Goal: Transaction & Acquisition: Purchase product/service

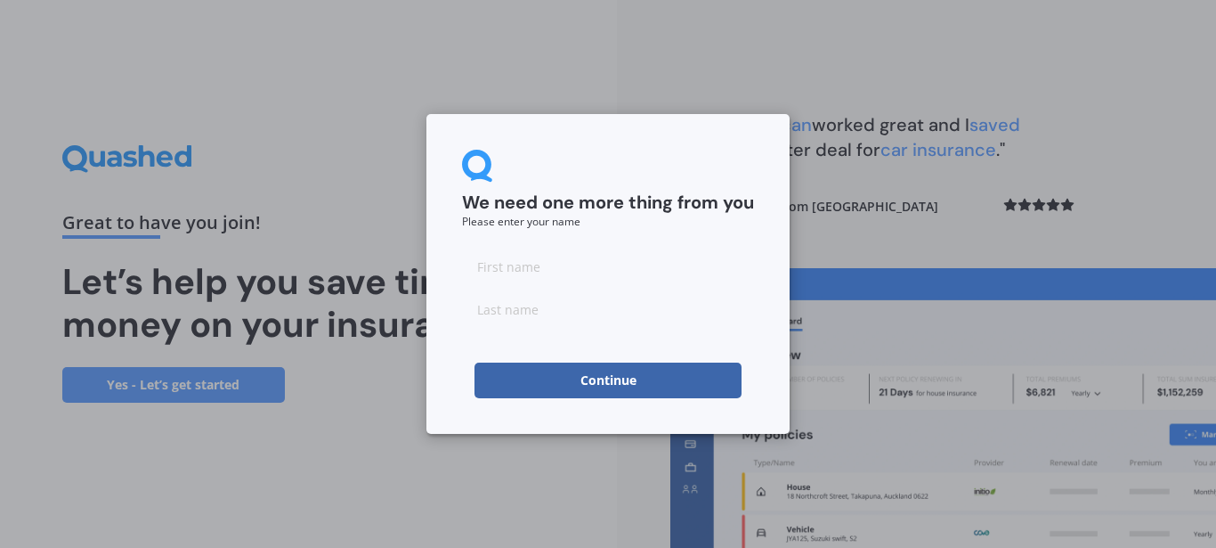
click at [617, 272] on input at bounding box center [608, 266] width 292 height 36
type input "[PERSON_NAME]"
click at [606, 305] on input at bounding box center [608, 309] width 292 height 36
type input "Gregg"
click at [553, 371] on button "Continue" at bounding box center [608, 380] width 267 height 36
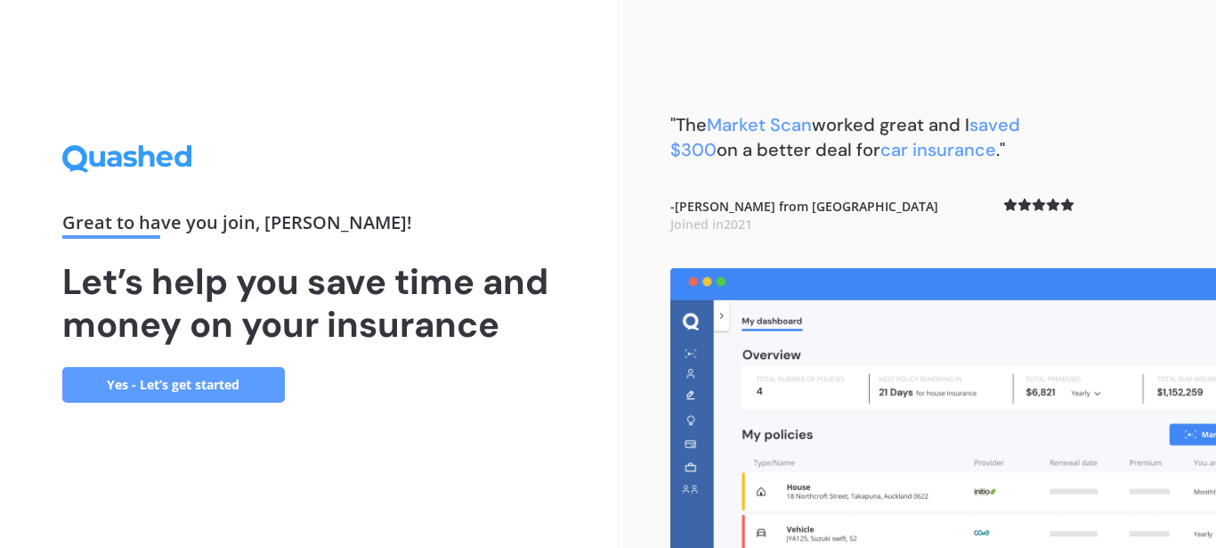
click at [159, 378] on link "Yes - Let’s get started" at bounding box center [173, 385] width 223 height 36
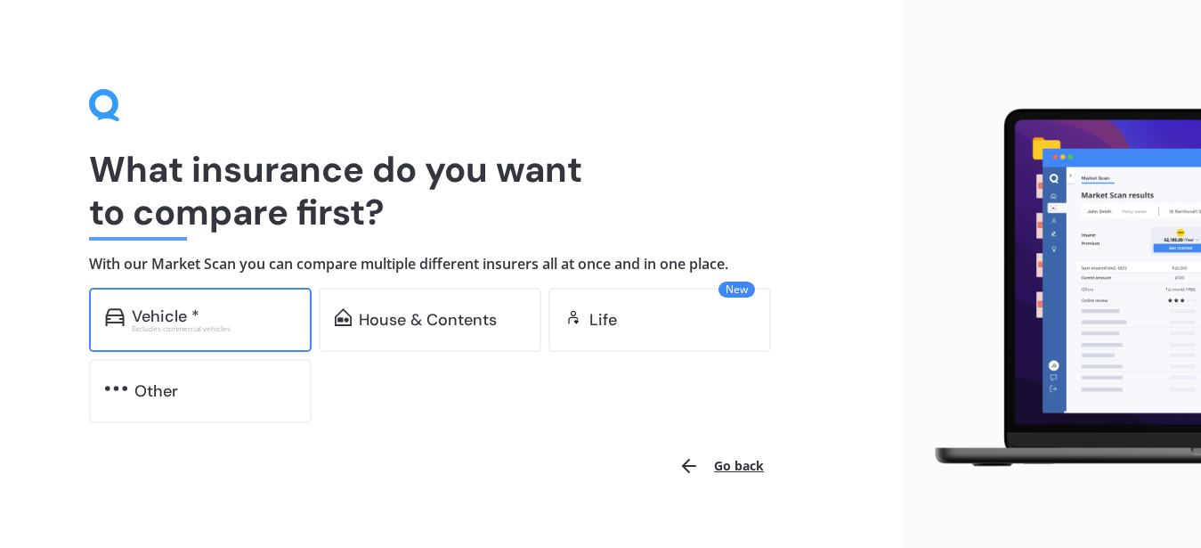
click at [208, 321] on div "Vehicle *" at bounding box center [214, 316] width 164 height 18
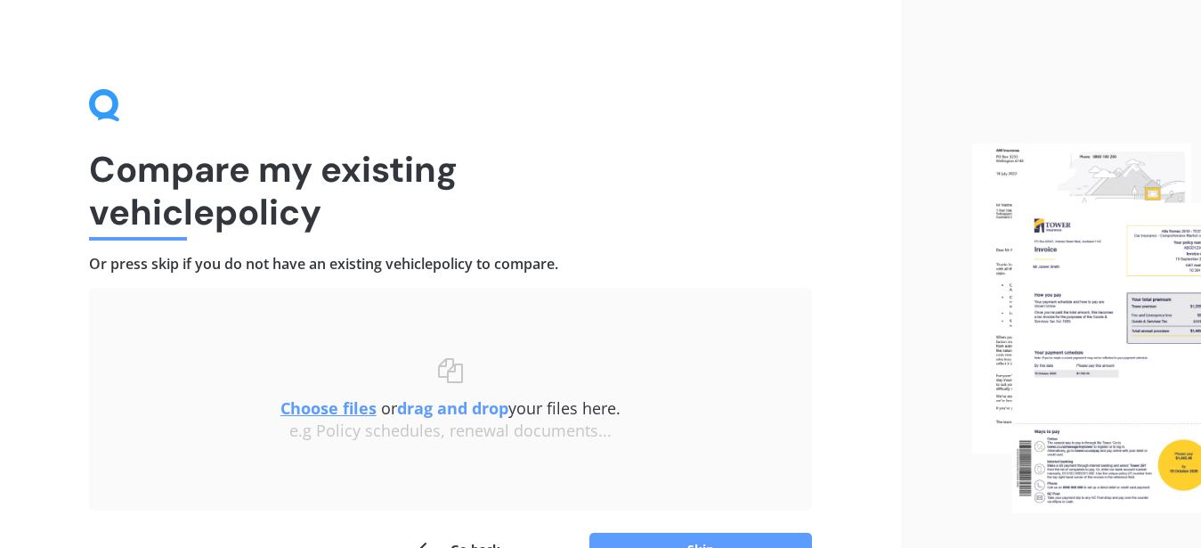
scroll to position [108, 0]
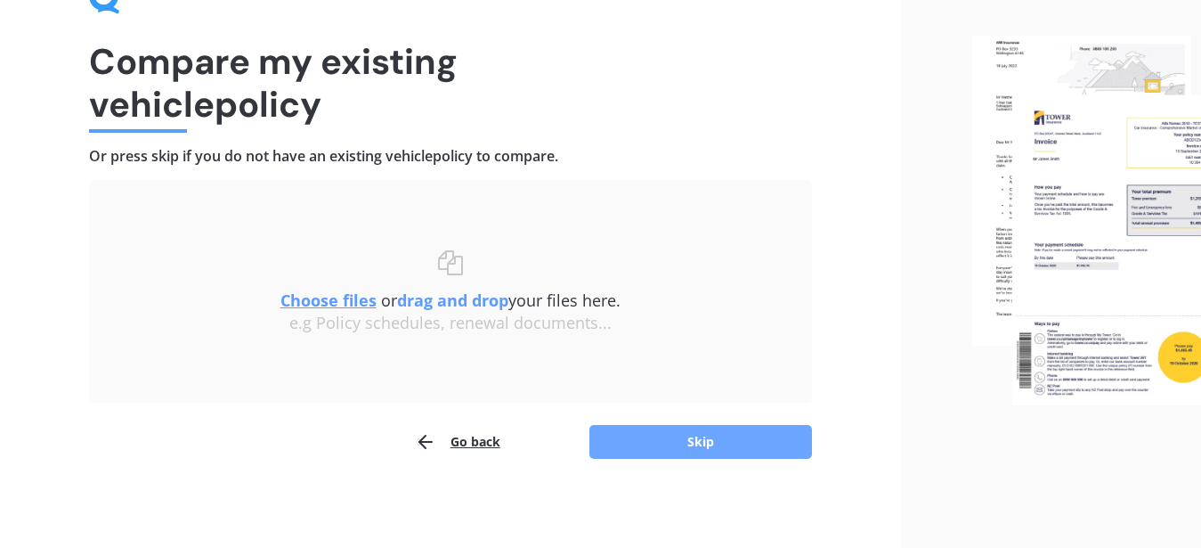
click at [740, 436] on button "Skip" at bounding box center [700, 442] width 223 height 34
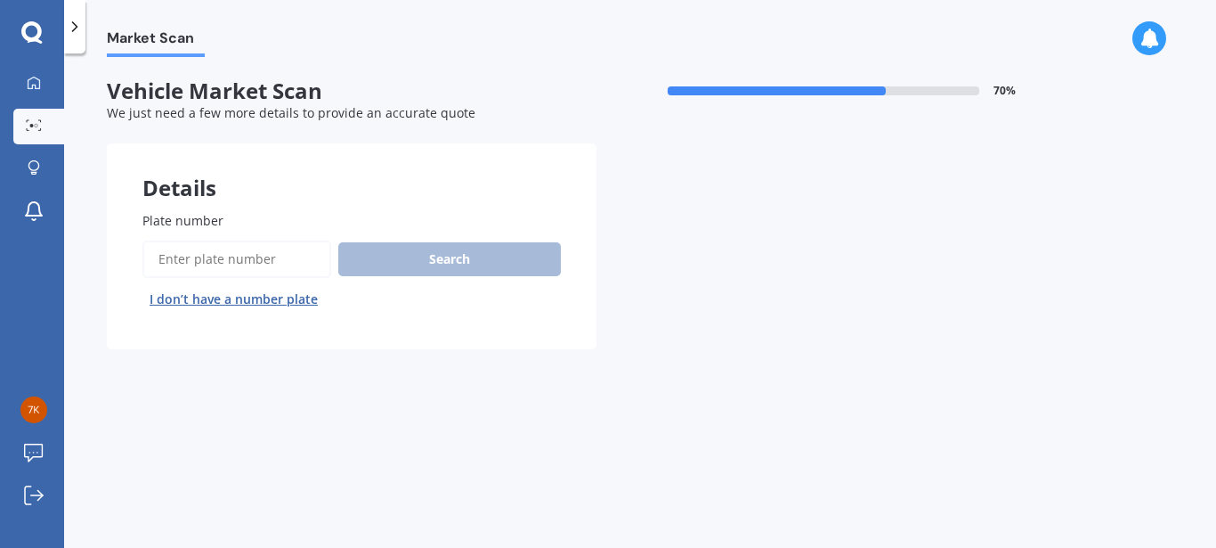
click at [181, 267] on input "Plate number" at bounding box center [236, 258] width 189 height 37
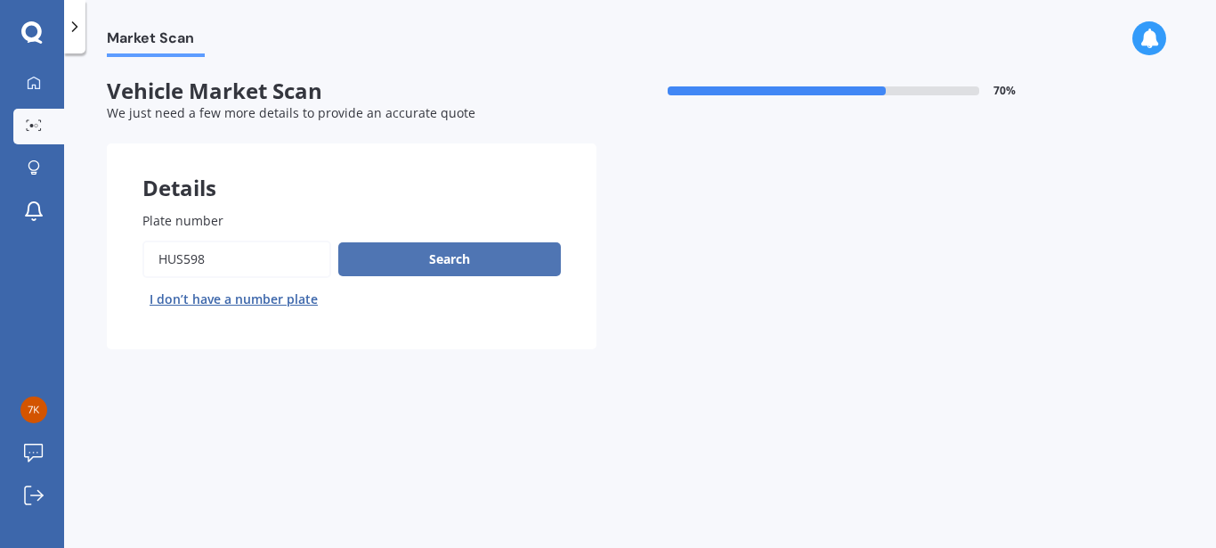
type input "HUS598"
click at [366, 264] on button "Search" at bounding box center [449, 259] width 223 height 34
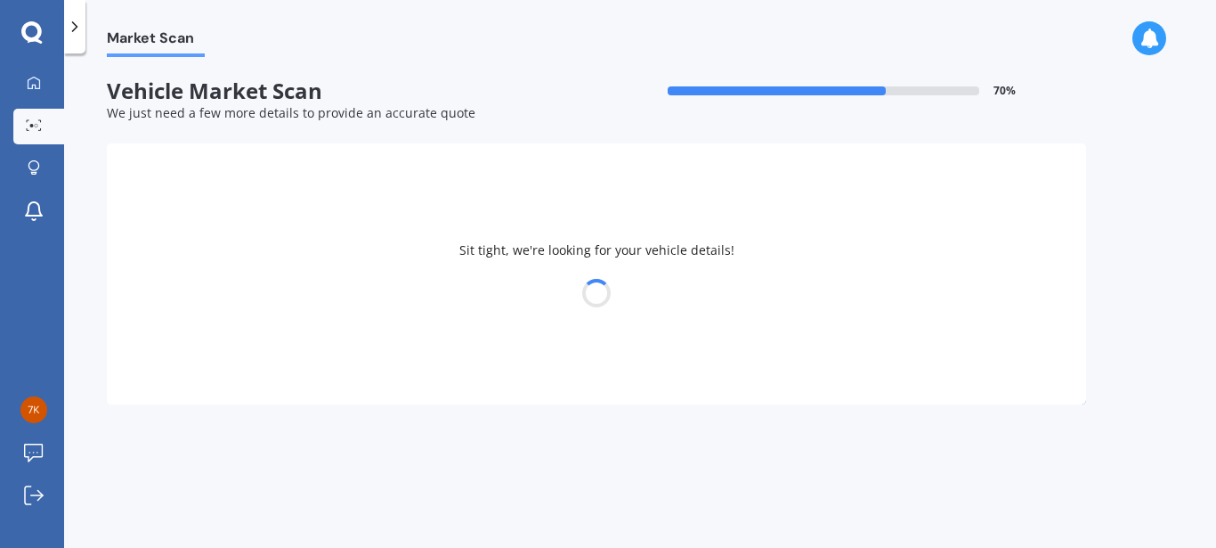
select select "NISSAN"
select select "LEAF"
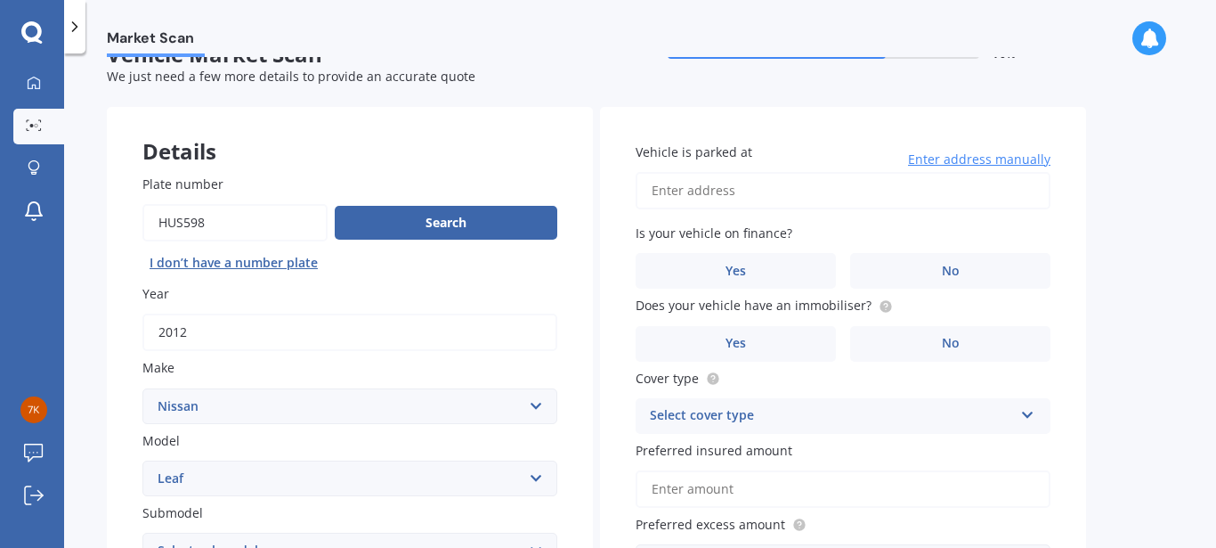
scroll to position [44, 0]
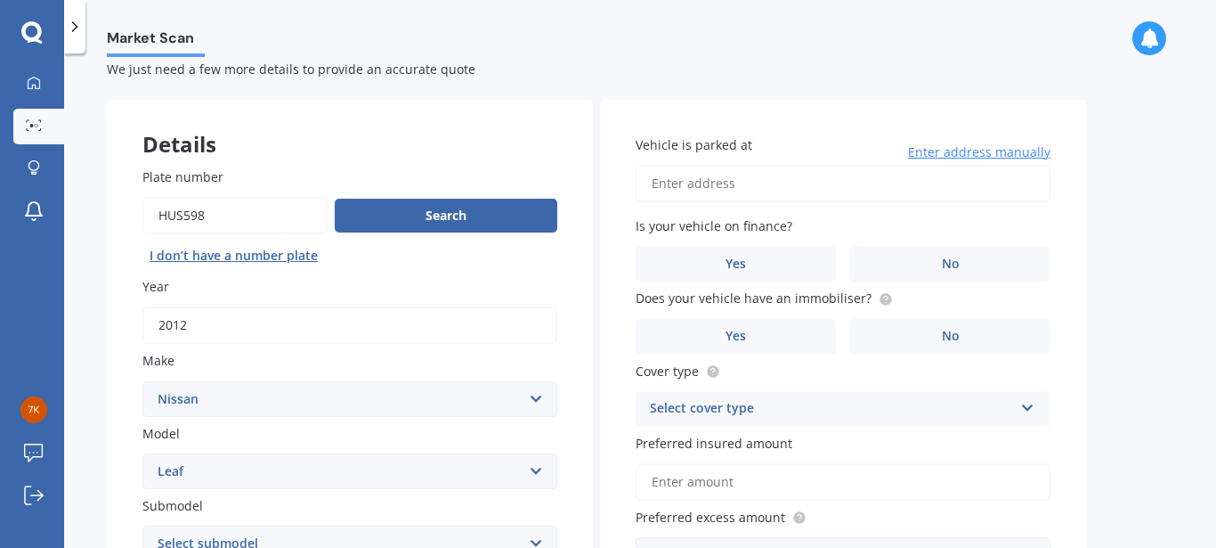
click at [744, 183] on input "Vehicle is parked at" at bounding box center [843, 183] width 415 height 37
type input "[STREET_ADDRESS]"
click at [956, 260] on span "No" at bounding box center [951, 263] width 18 height 15
click at [0, 0] on input "No" at bounding box center [0, 0] width 0 height 0
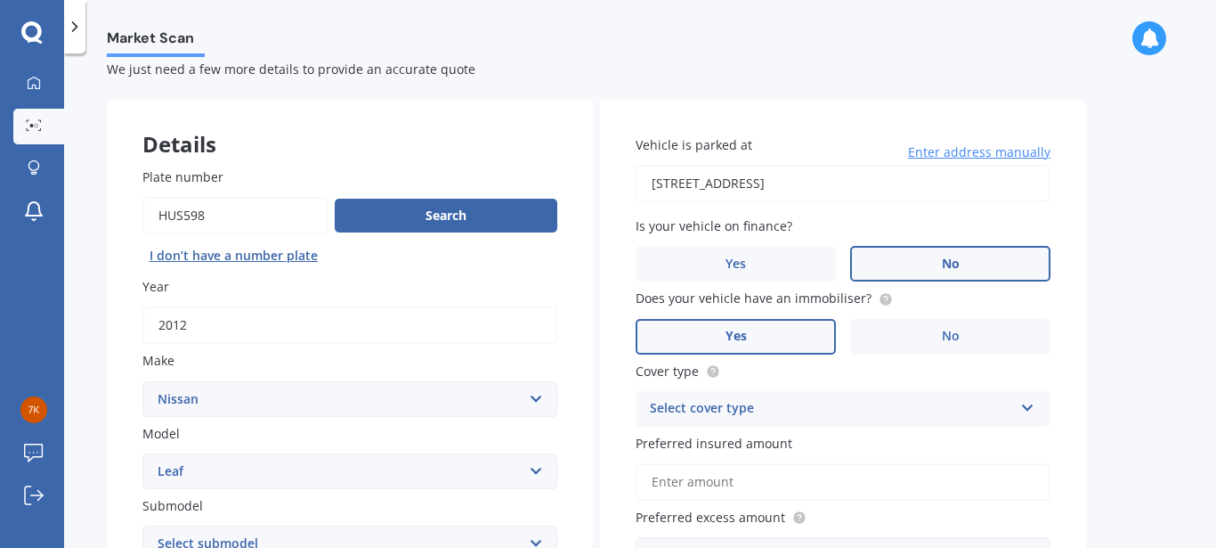
click at [742, 341] on span "Yes" at bounding box center [736, 336] width 21 height 15
click at [0, 0] on input "Yes" at bounding box center [0, 0] width 0 height 0
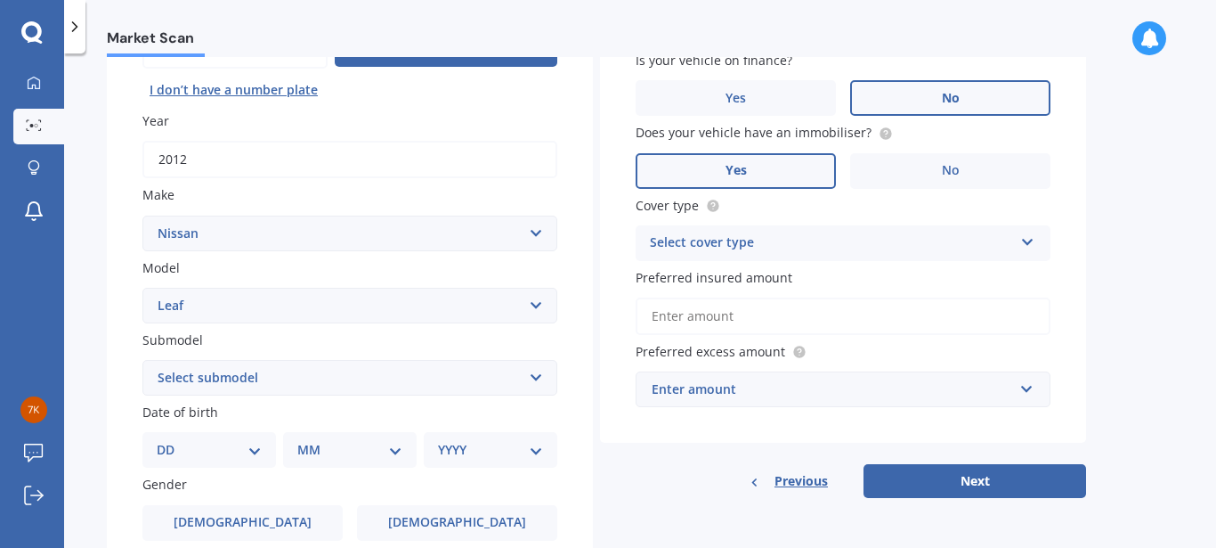
scroll to position [211, 0]
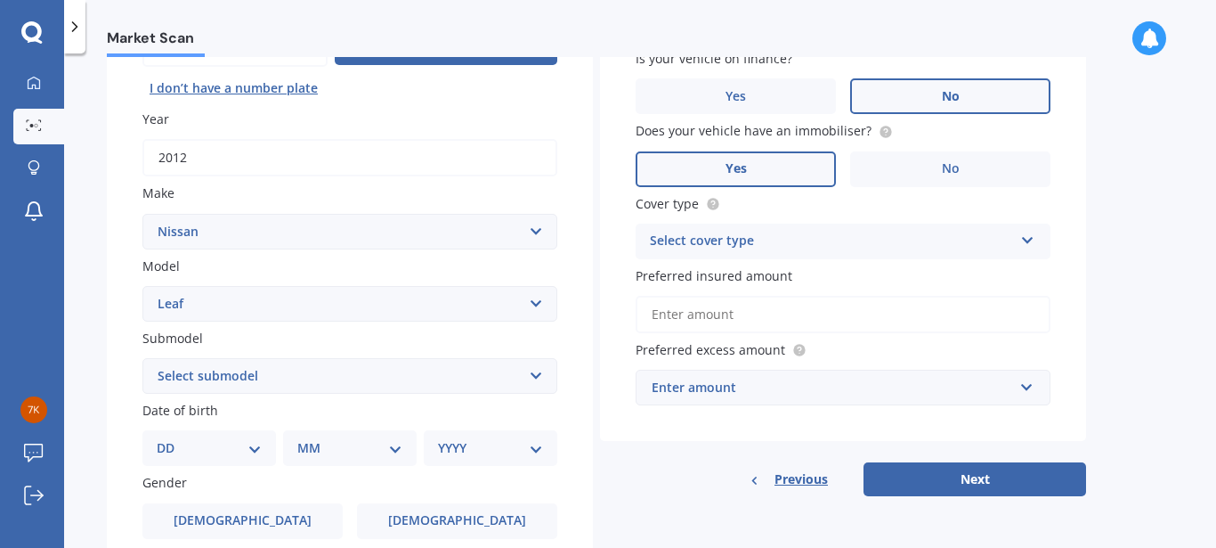
click at [1027, 243] on icon at bounding box center [1027, 237] width 15 height 12
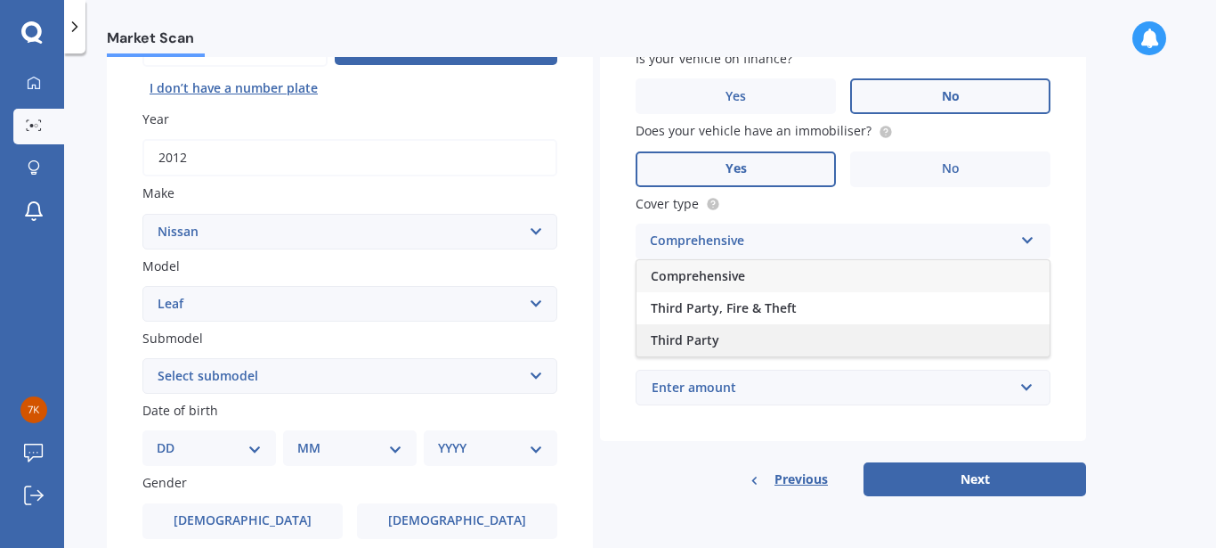
click at [1010, 346] on div "Third Party" at bounding box center [843, 340] width 413 height 32
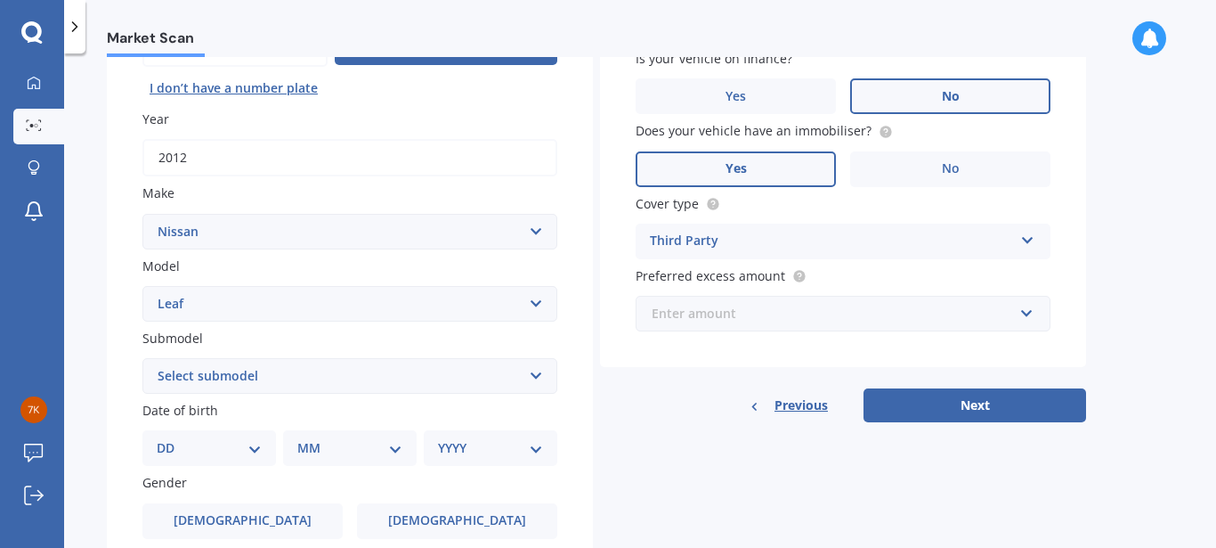
click at [1034, 318] on input "text" at bounding box center [837, 314] width 399 height 34
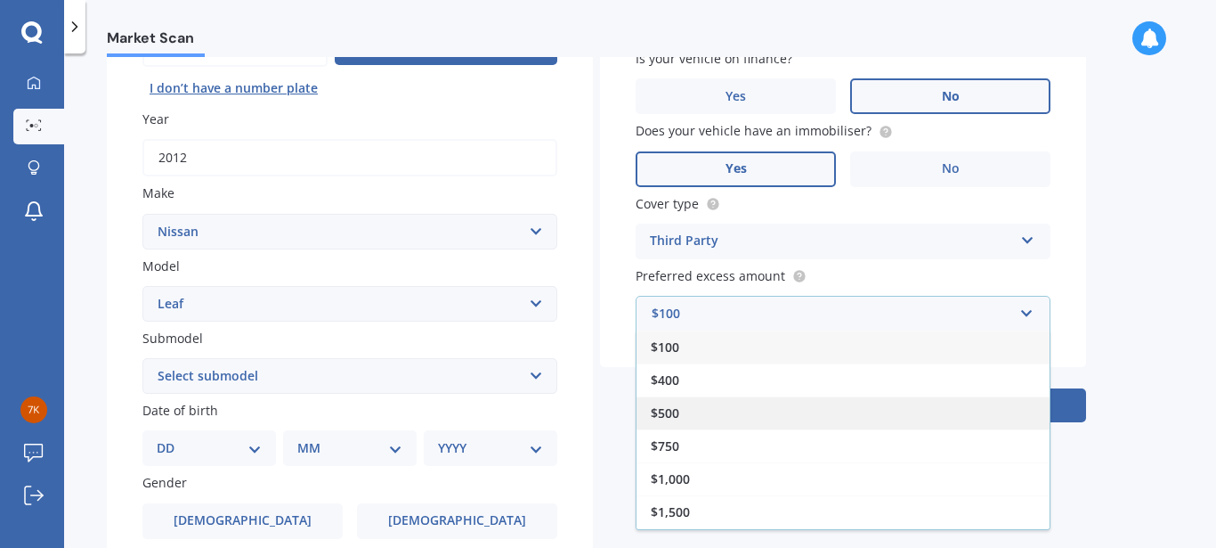
click at [971, 399] on div "$500" at bounding box center [843, 412] width 413 height 33
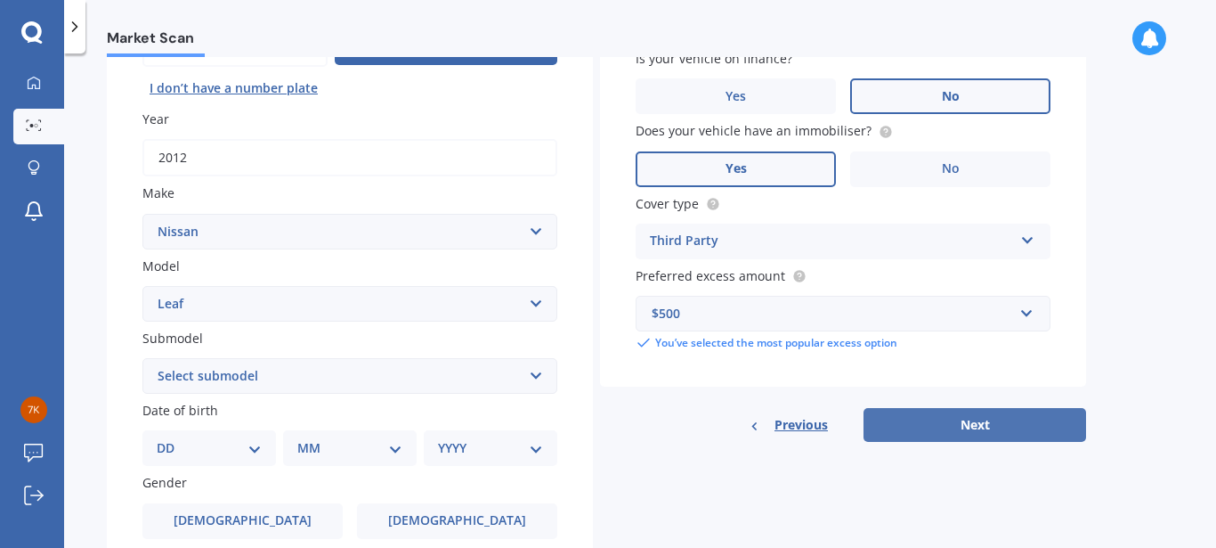
click at [975, 430] on button "Next" at bounding box center [975, 425] width 223 height 34
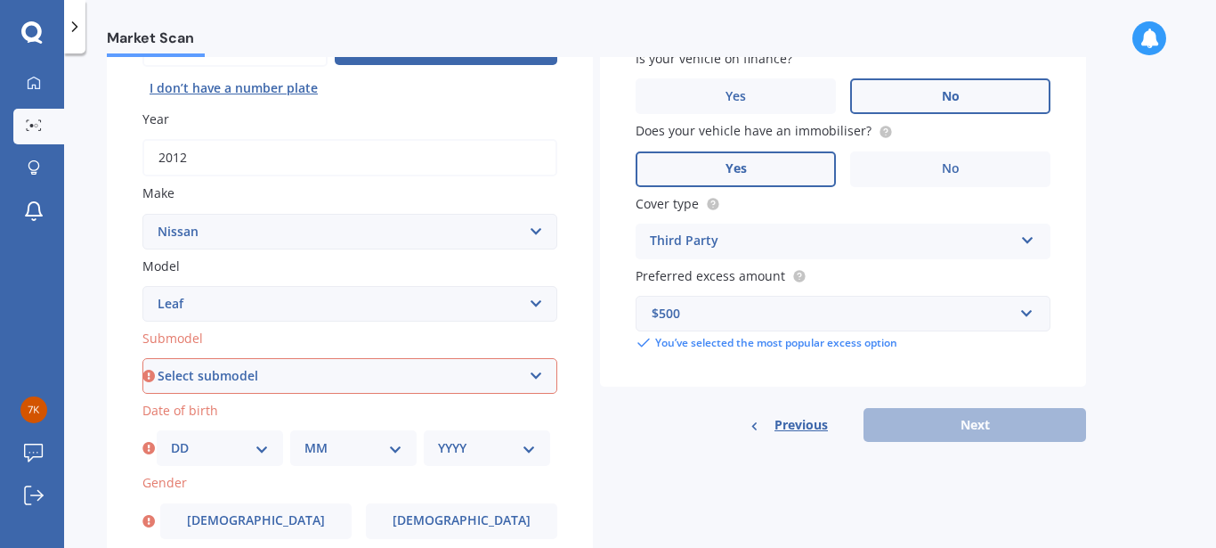
select select "EV"
click option "EV" at bounding box center [0, 0] width 0 height 0
select select "14"
click option "14" at bounding box center [0, 0] width 0 height 0
select select "06"
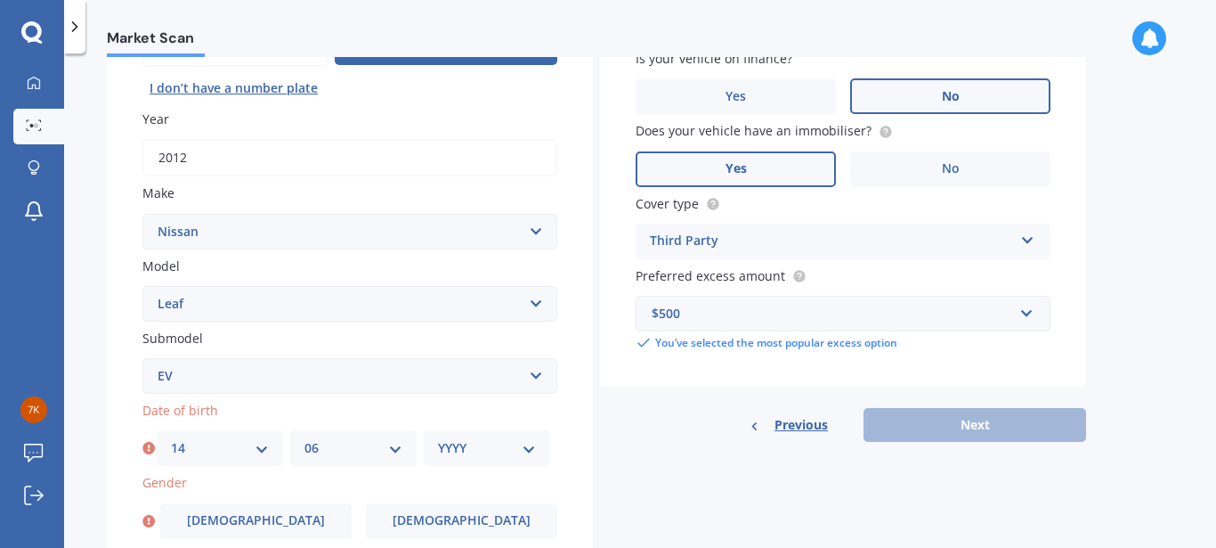
click option "06" at bounding box center [0, 0] width 0 height 0
select select "1966"
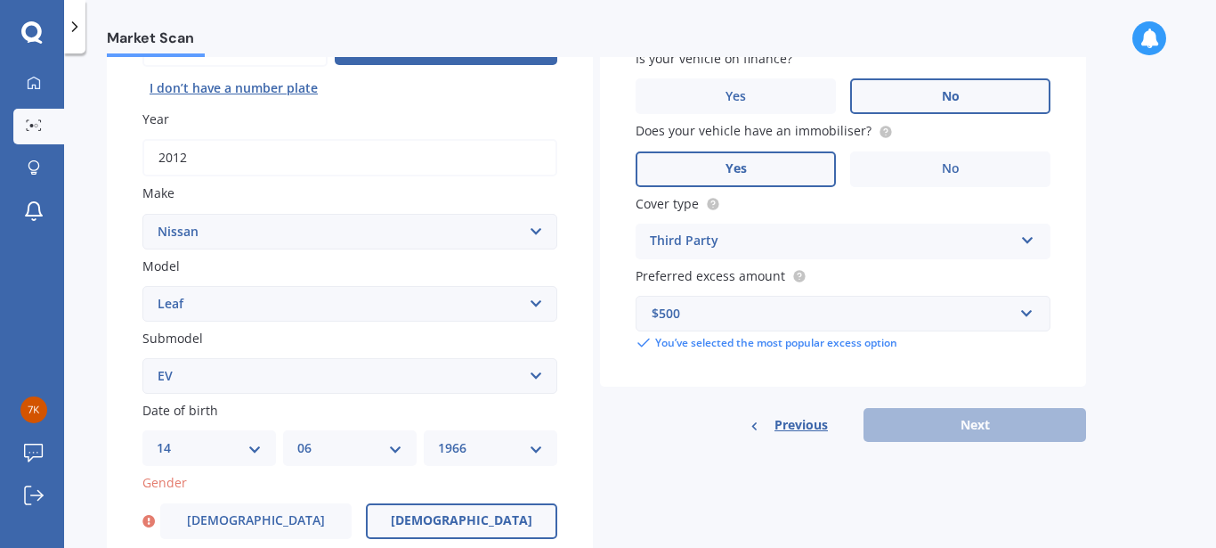
click at [468, 523] on span "[DEMOGRAPHIC_DATA]" at bounding box center [462, 520] width 142 height 15
click at [0, 0] on input "[DEMOGRAPHIC_DATA]" at bounding box center [0, 0] width 0 height 0
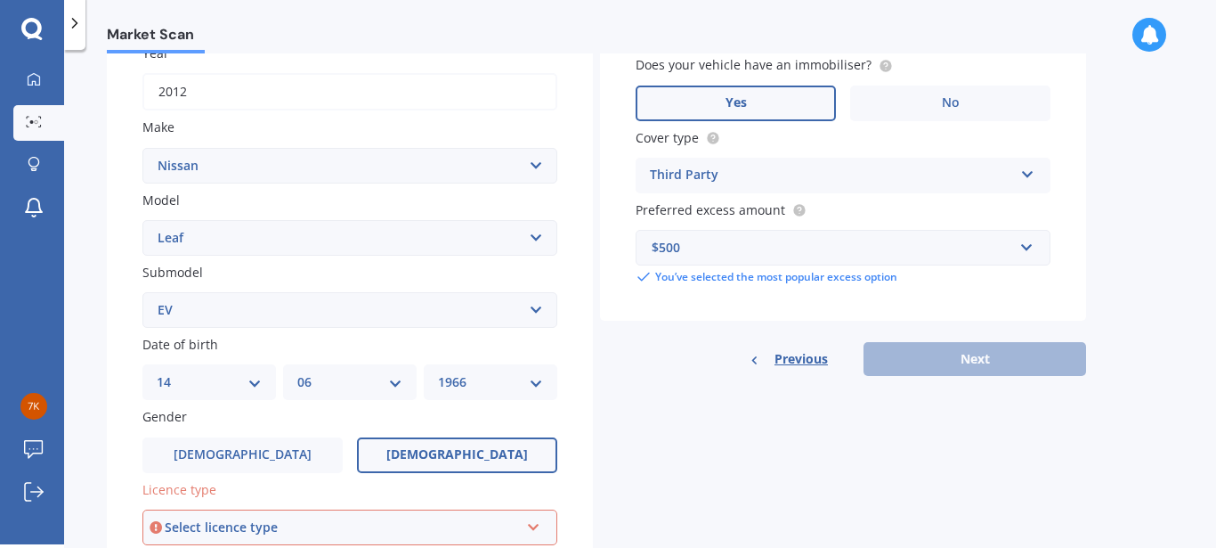
scroll to position [274, 0]
click at [517, 525] on div "Select licence type" at bounding box center [342, 526] width 354 height 20
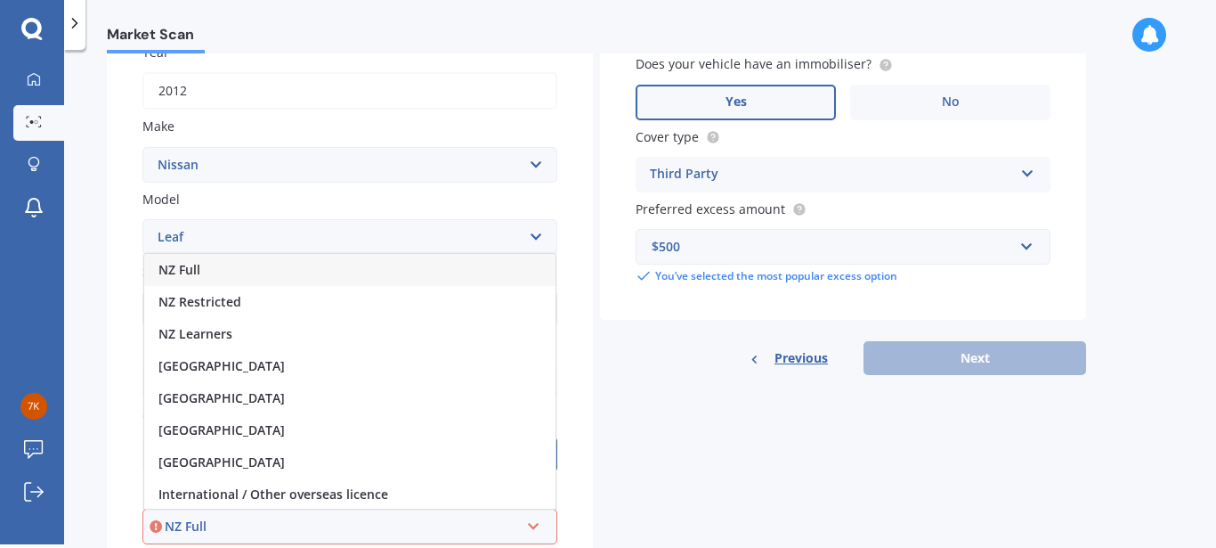
click at [419, 279] on div "NZ Full" at bounding box center [349, 270] width 411 height 32
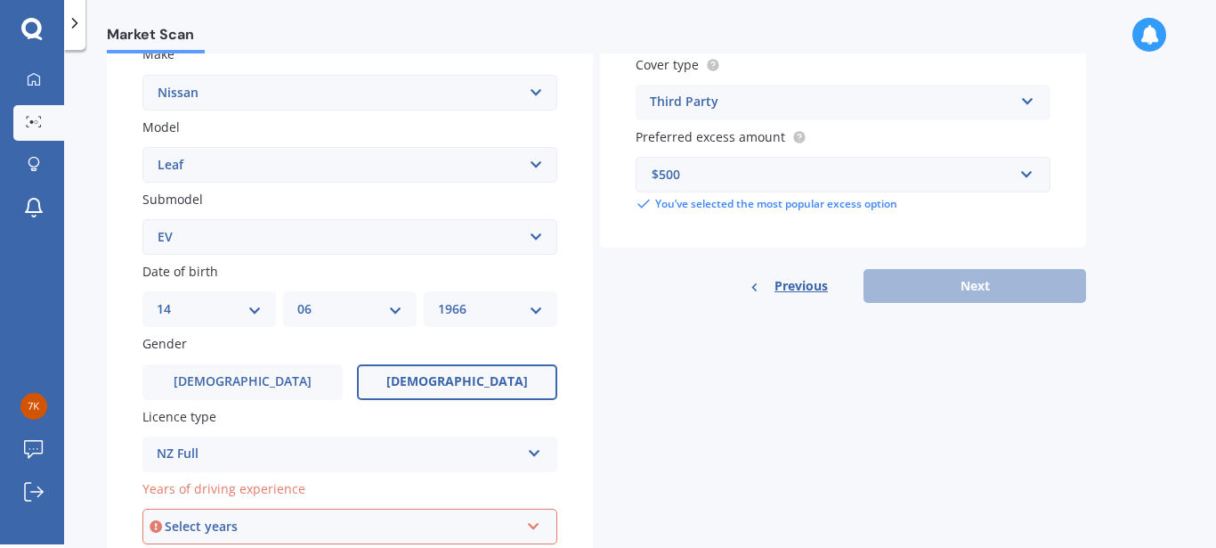
scroll to position [347, 0]
click at [533, 528] on icon at bounding box center [533, 522] width 15 height 12
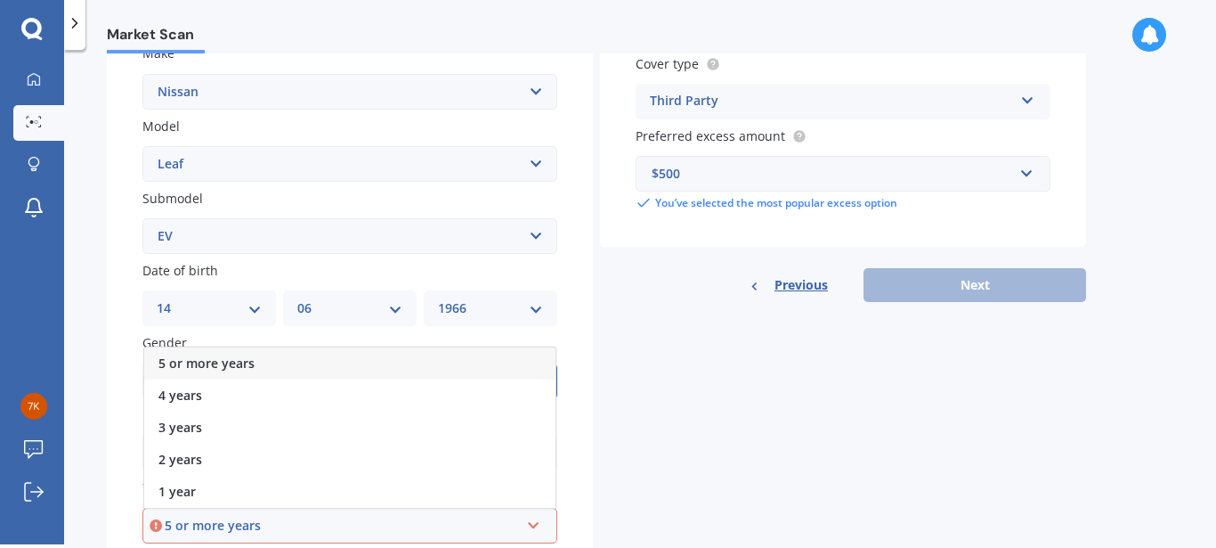
click at [496, 371] on div "5 or more years" at bounding box center [349, 363] width 411 height 32
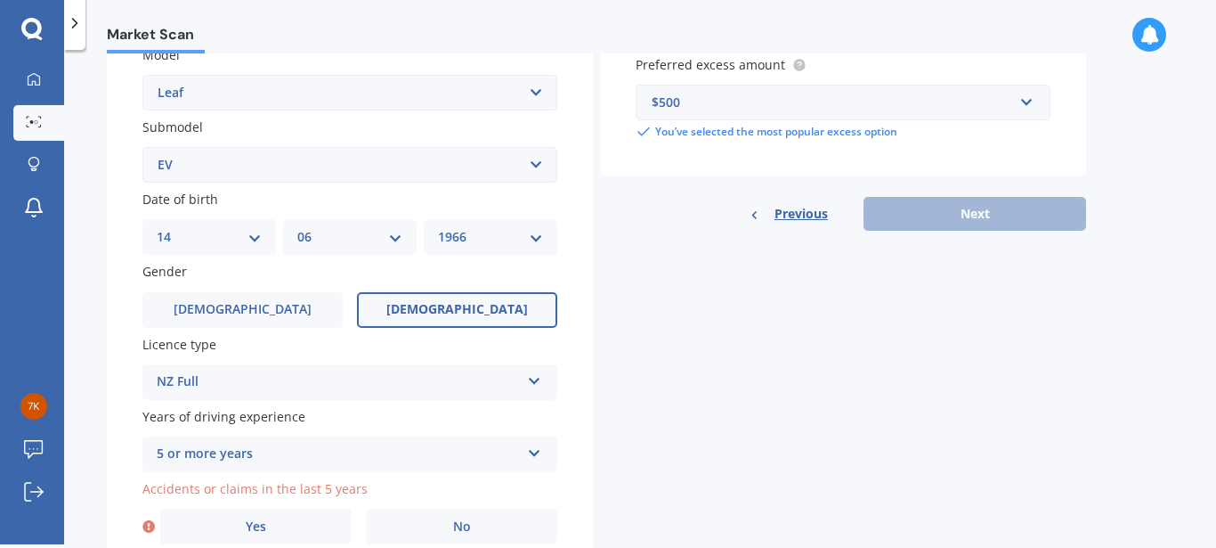
scroll to position [419, 0]
click at [451, 527] on label "No" at bounding box center [461, 526] width 191 height 36
click at [0, 0] on input "No" at bounding box center [0, 0] width 0 height 0
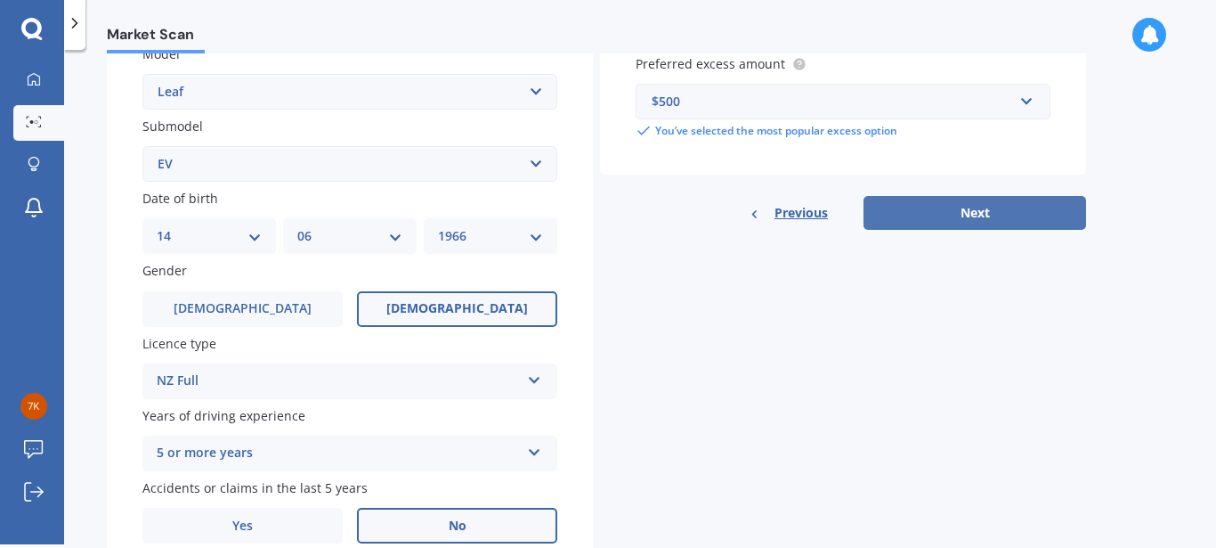
click at [934, 219] on button "Next" at bounding box center [975, 213] width 223 height 34
select select "14"
select select "06"
select select "1966"
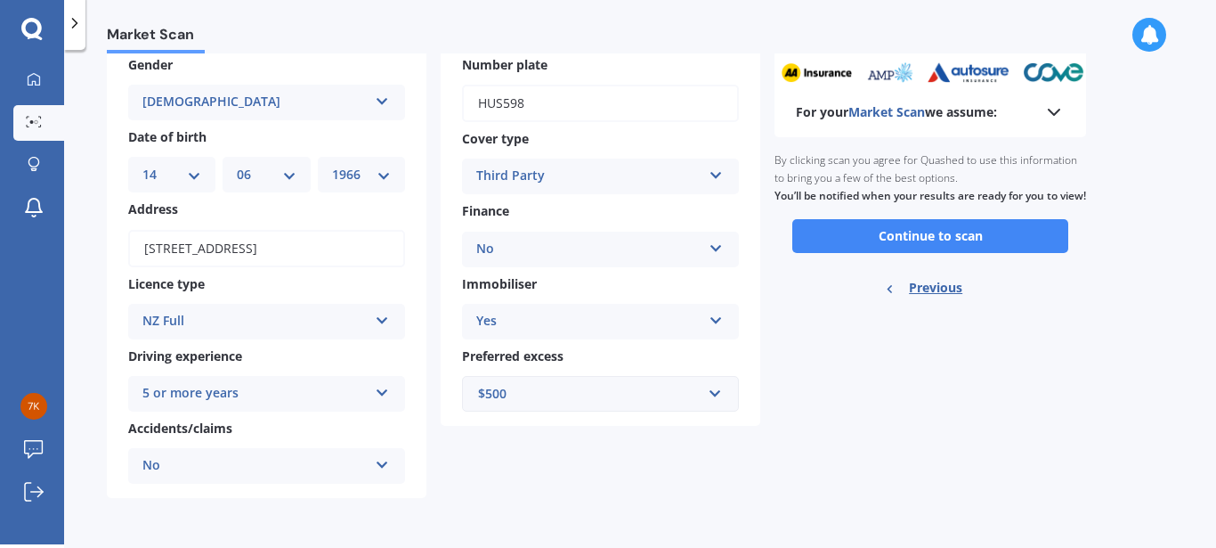
scroll to position [0, 0]
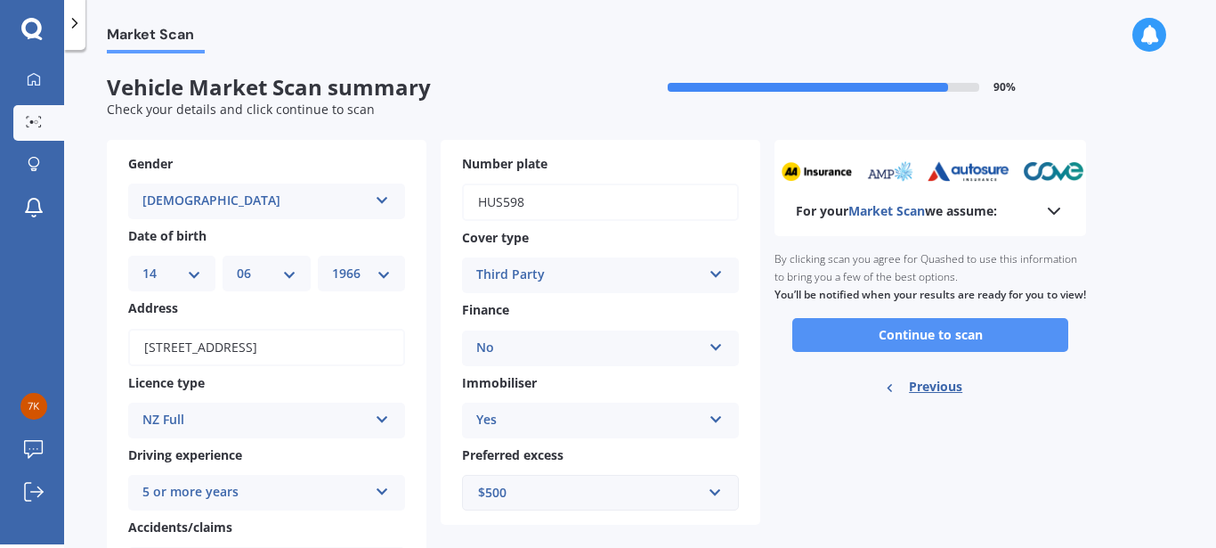
click at [1038, 352] on button "Continue to scan" at bounding box center [931, 335] width 276 height 34
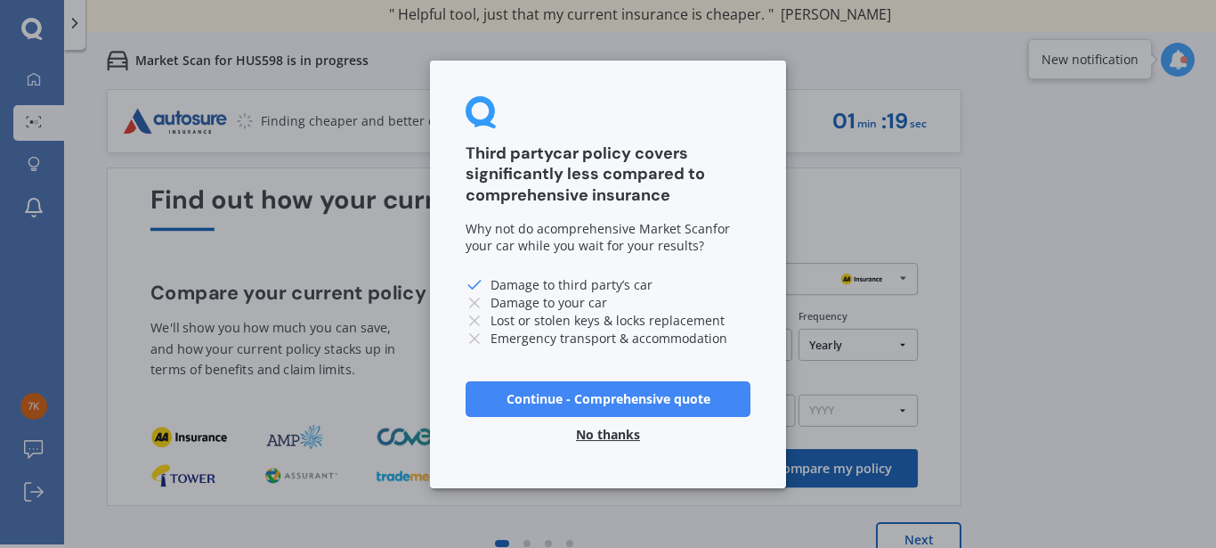
click at [633, 439] on button "No thanks" at bounding box center [607, 434] width 85 height 36
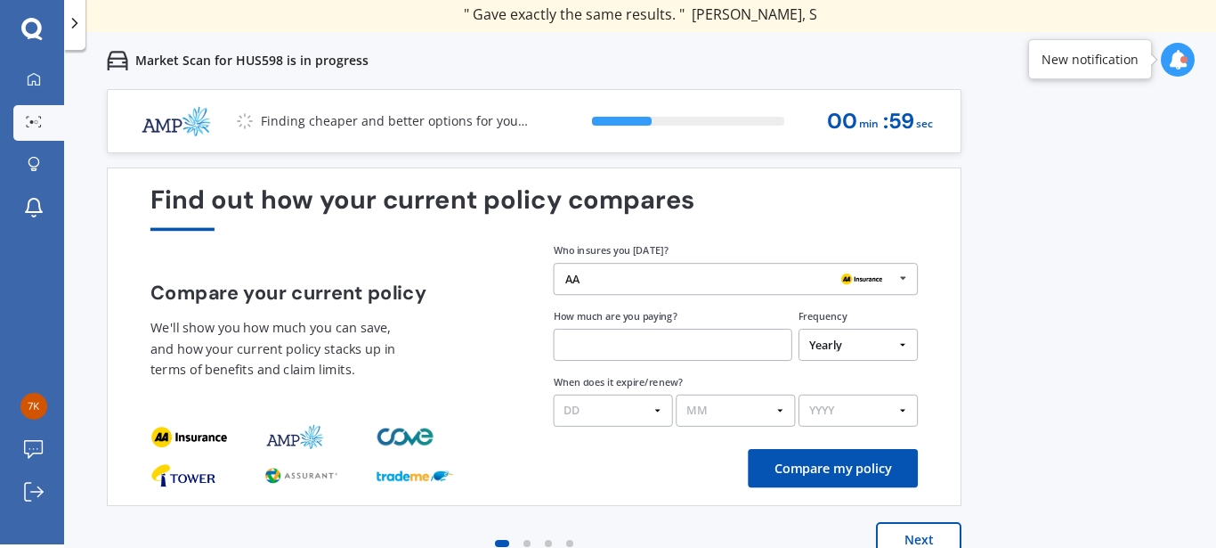
click at [902, 281] on icon at bounding box center [903, 278] width 24 height 29
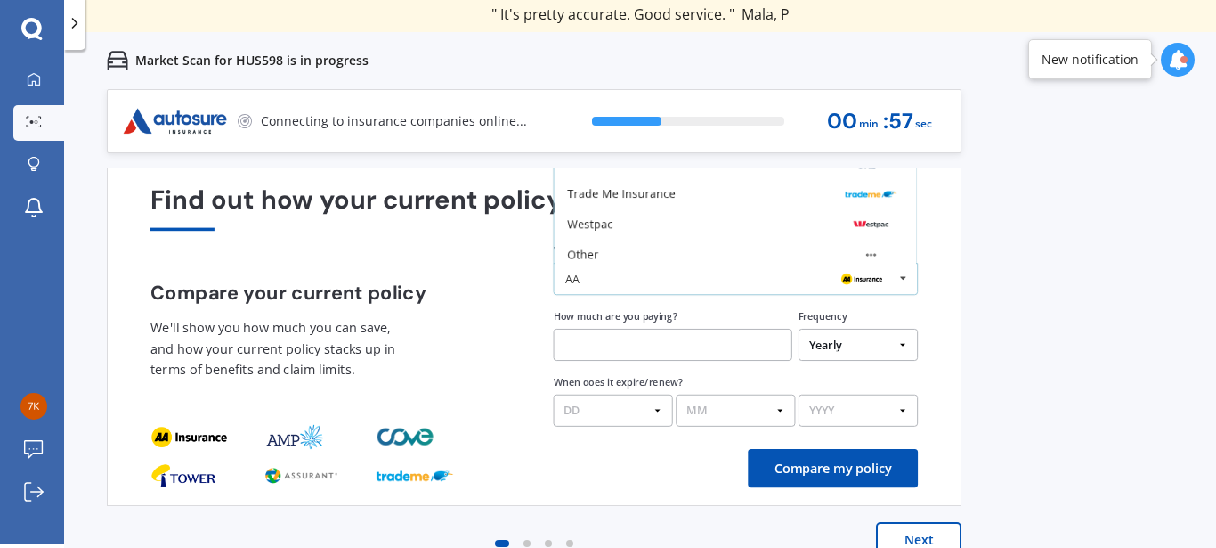
scroll to position [117, 0]
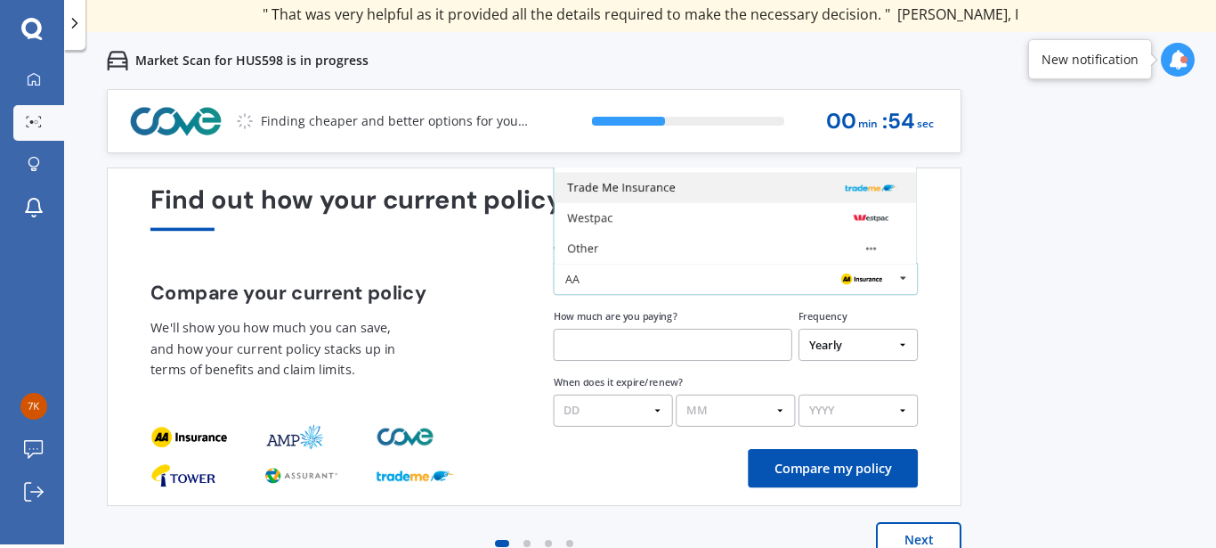
click at [861, 191] on img at bounding box center [870, 188] width 51 height 20
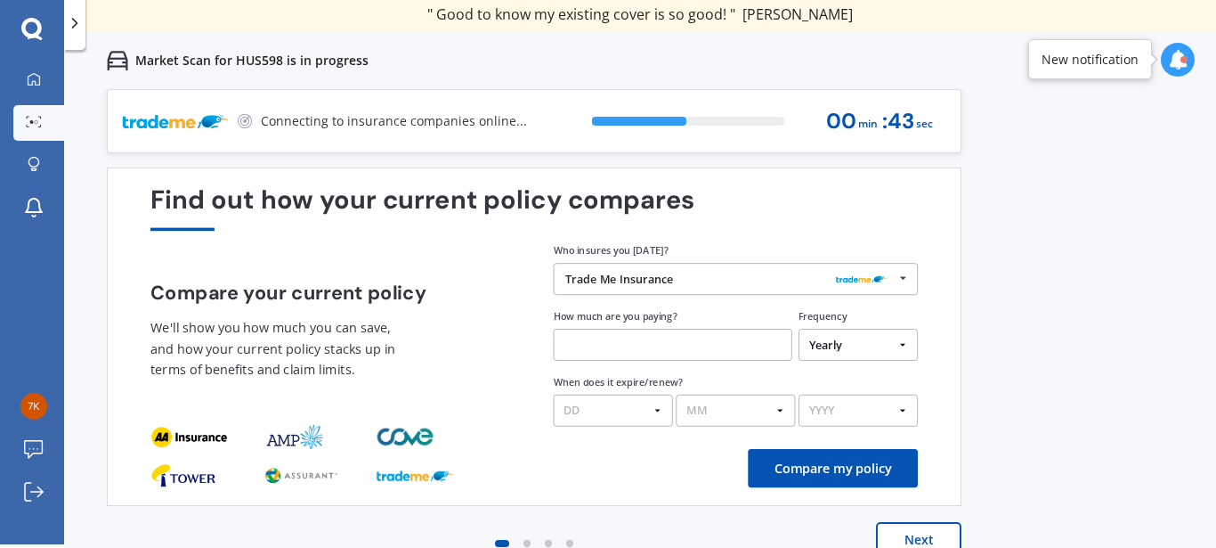
click at [775, 340] on input "text" at bounding box center [673, 345] width 239 height 32
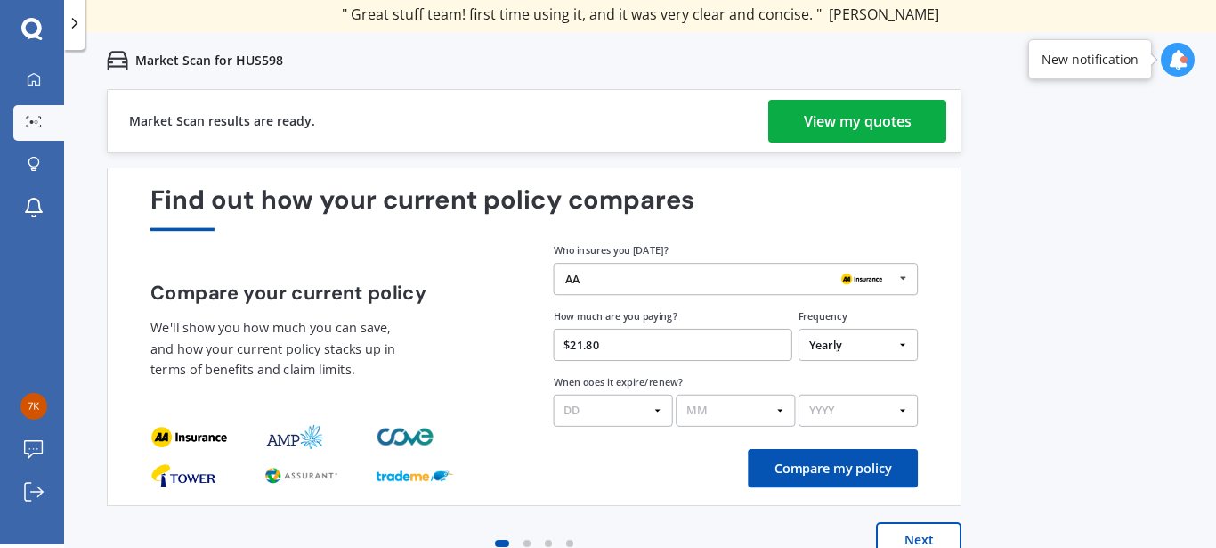
type input "$21.80"
click at [899, 341] on select "Yearly Six-Monthly Quarterly Monthly Fortnightly Weekly One-Off" at bounding box center [858, 345] width 119 height 32
click at [799, 329] on select "Yearly Six-Monthly Quarterly Monthly Fortnightly Weekly One-Off" at bounding box center [858, 345] width 119 height 32
select select "Fortnightly"
click option "Fortnightly" at bounding box center [0, 0] width 0 height 0
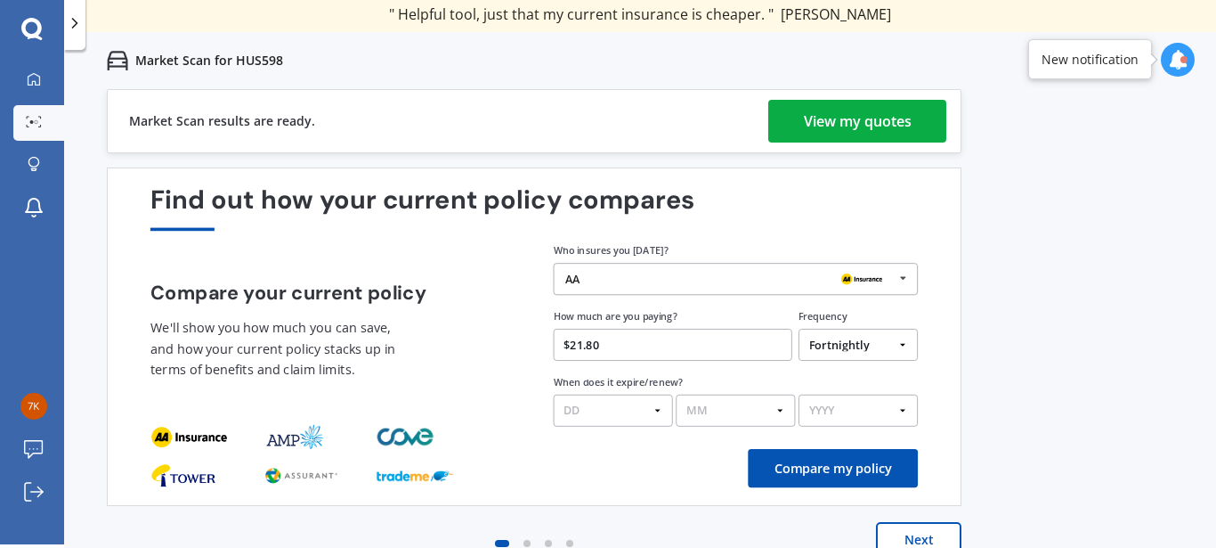
click at [907, 276] on icon at bounding box center [903, 278] width 24 height 29
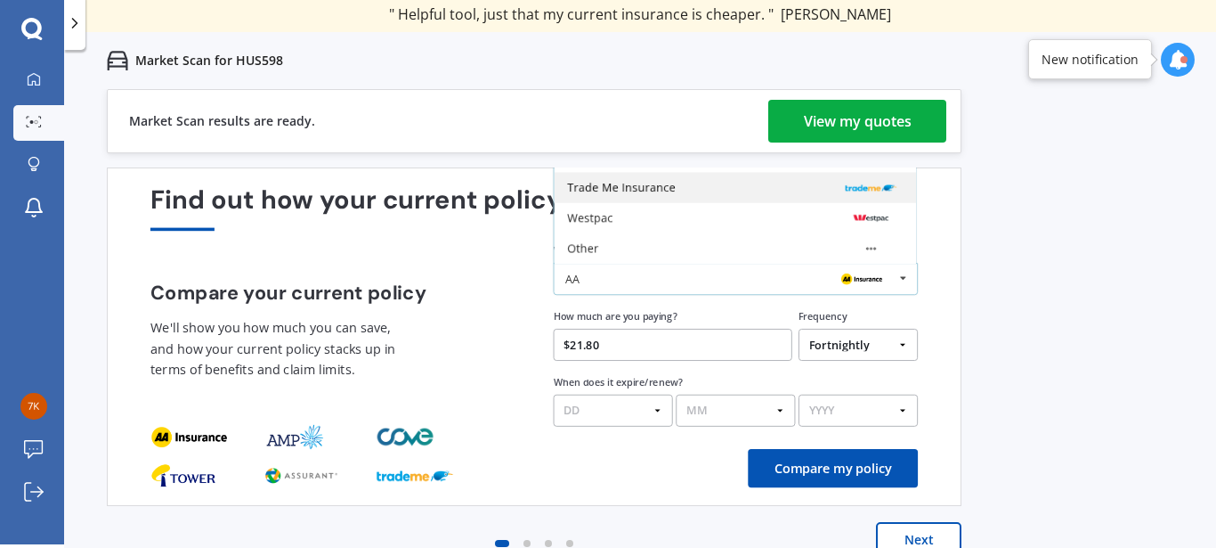
click at [871, 191] on img at bounding box center [870, 188] width 51 height 20
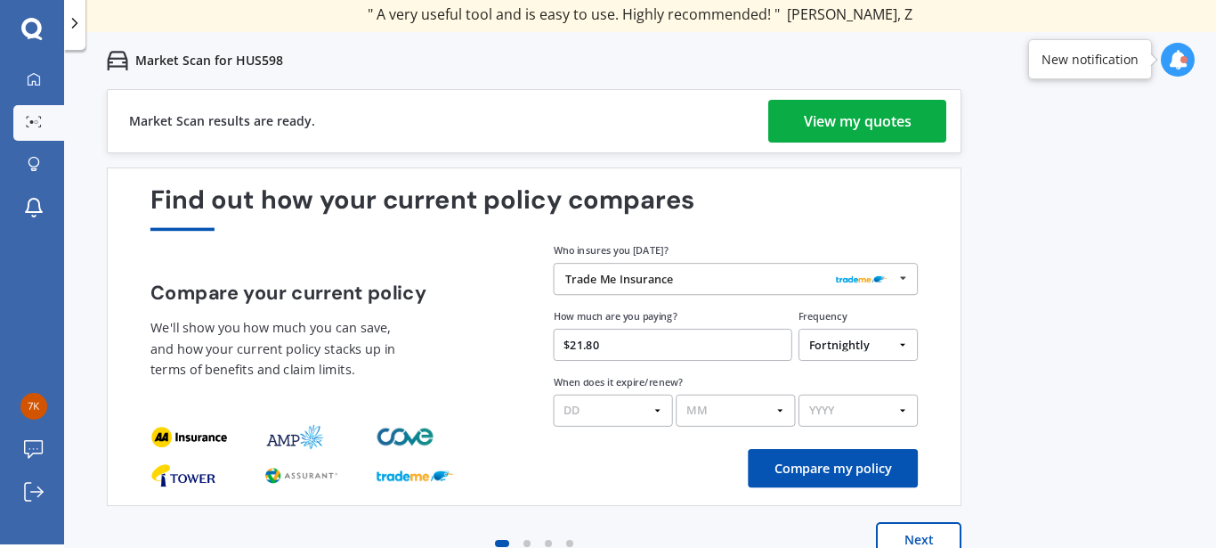
click at [801, 464] on button "Compare my policy" at bounding box center [833, 468] width 170 height 38
click at [827, 122] on div "View my quotes" at bounding box center [858, 121] width 108 height 43
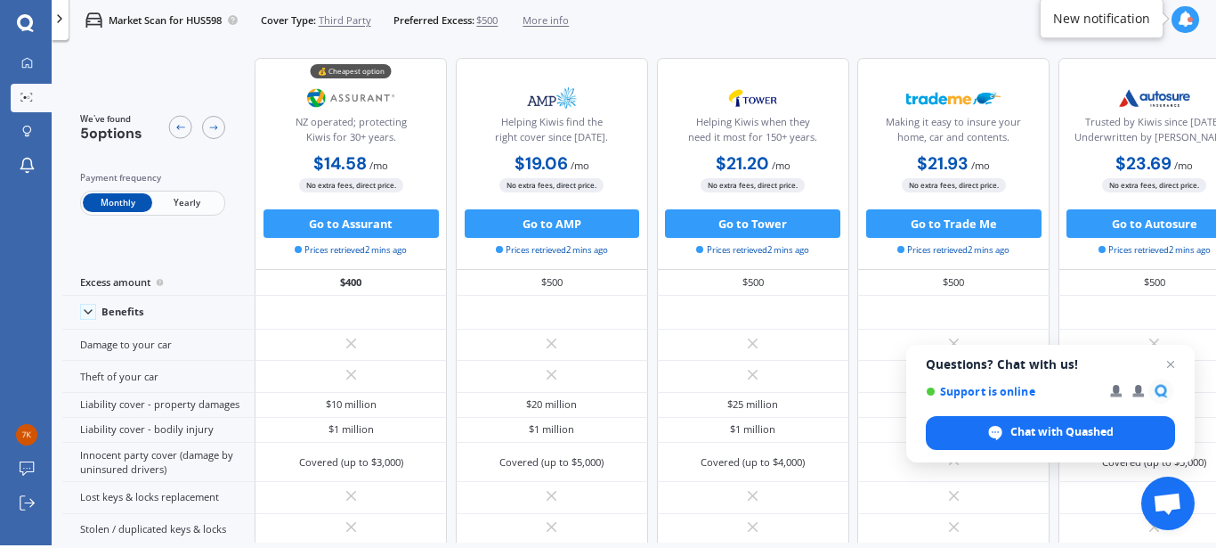
click at [1183, 18] on icon at bounding box center [1186, 20] width 16 height 16
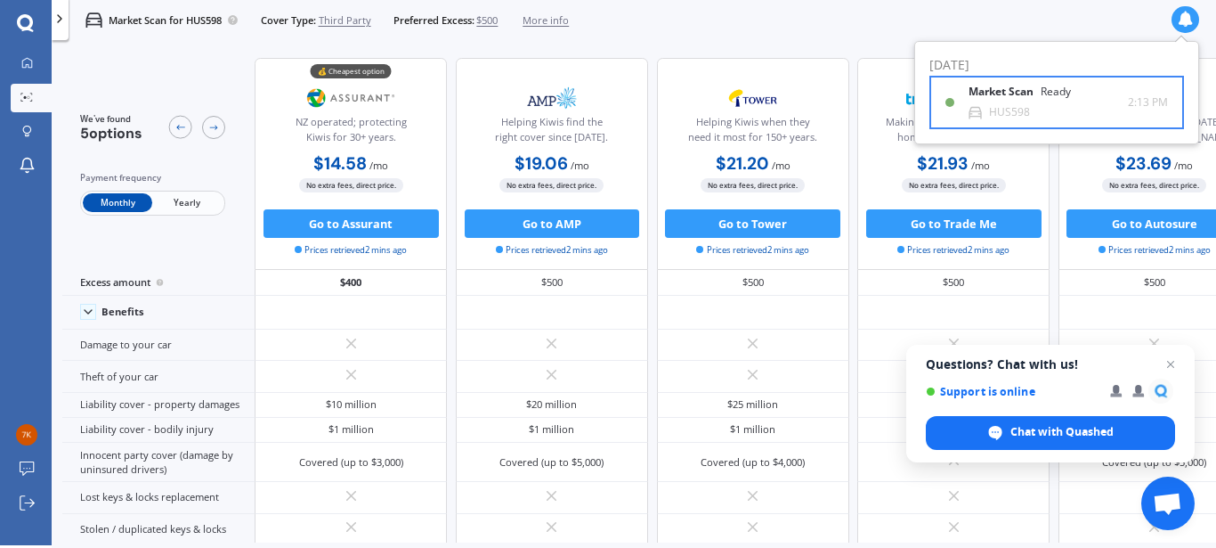
click at [1049, 99] on div "Market Scan Ready" at bounding box center [1031, 95] width 124 height 20
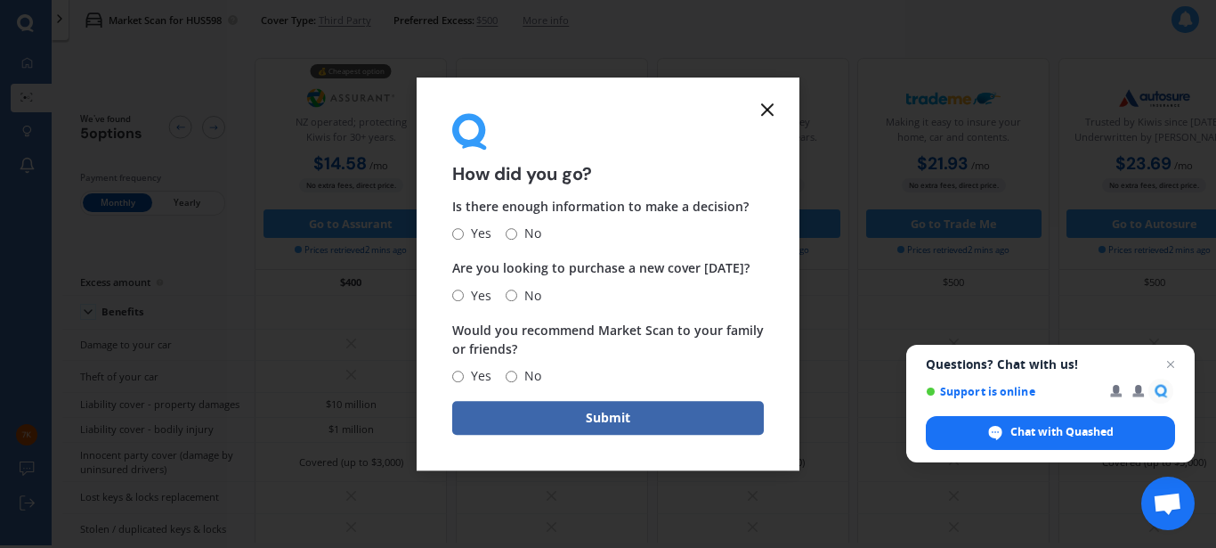
click at [767, 108] on line at bounding box center [767, 109] width 11 height 11
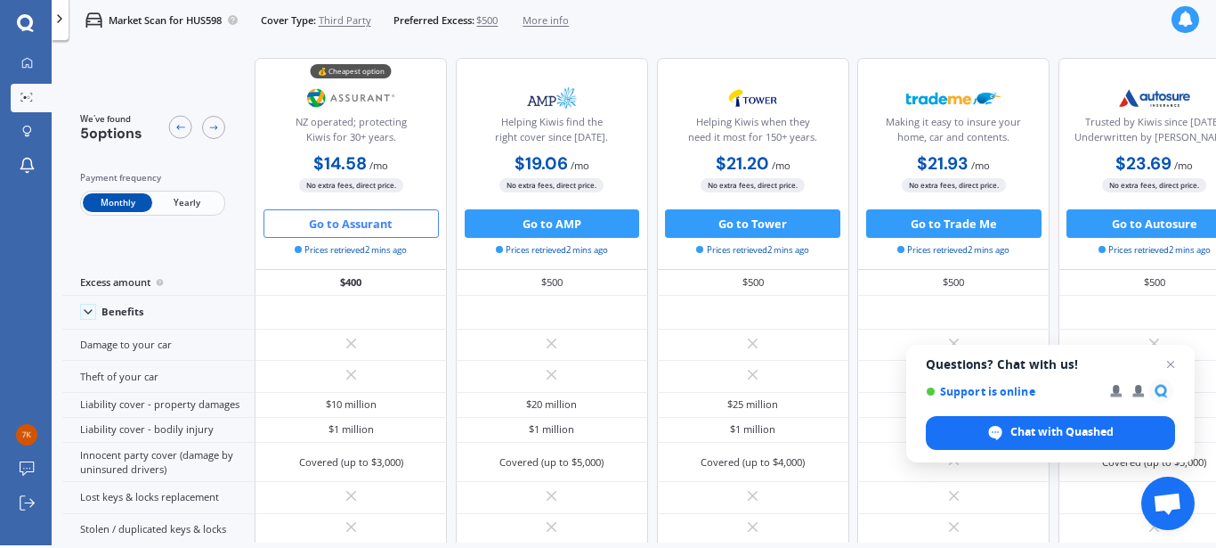
click at [388, 228] on button "Go to Assurant" at bounding box center [351, 223] width 175 height 28
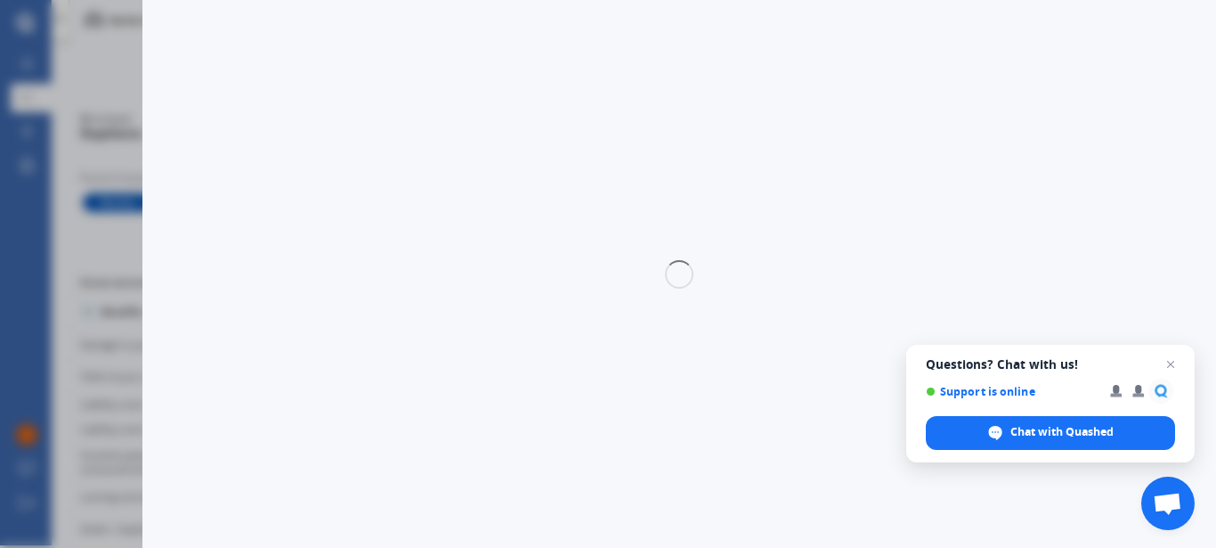
select select "Monthly"
select select "3rd party"
select select "0"
select select "Manawatu / Wanganui"
select select "NISSAN"
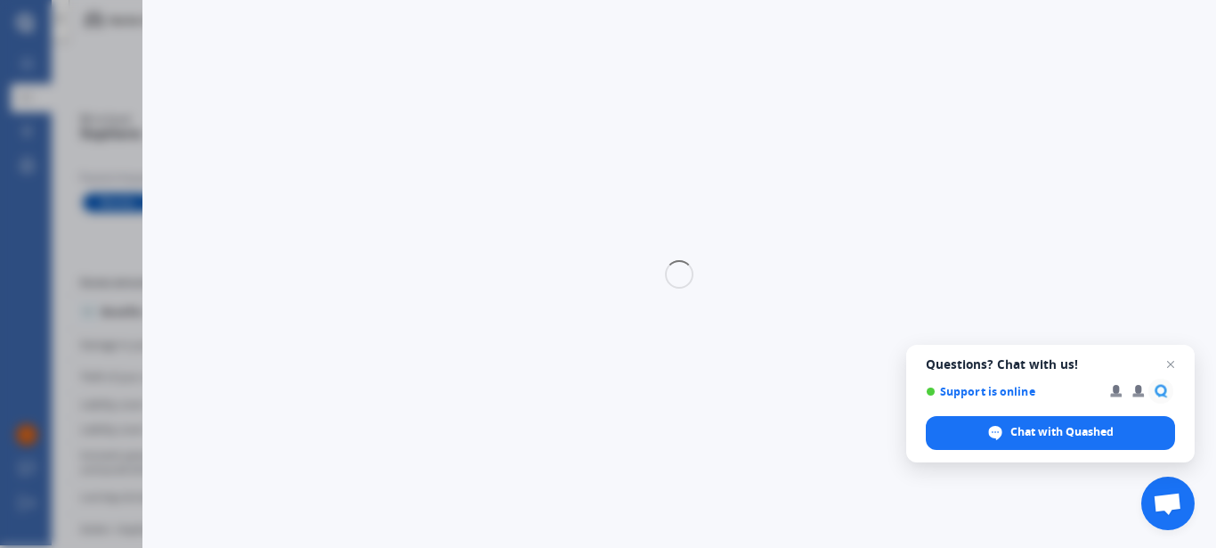
select select "LEAF"
select select "EV"
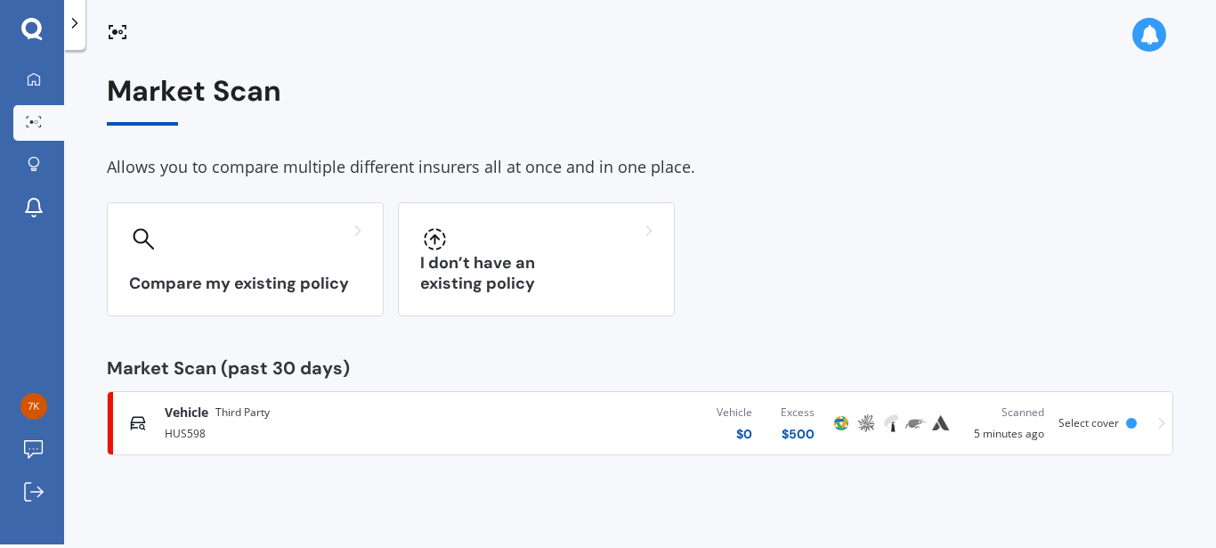
click at [252, 401] on div "Vehicle Third Party HUS598 Vehicle $ 0 Excess $ 500 Scanned 5 minutes ago Selec…" at bounding box center [640, 422] width 1051 height 53
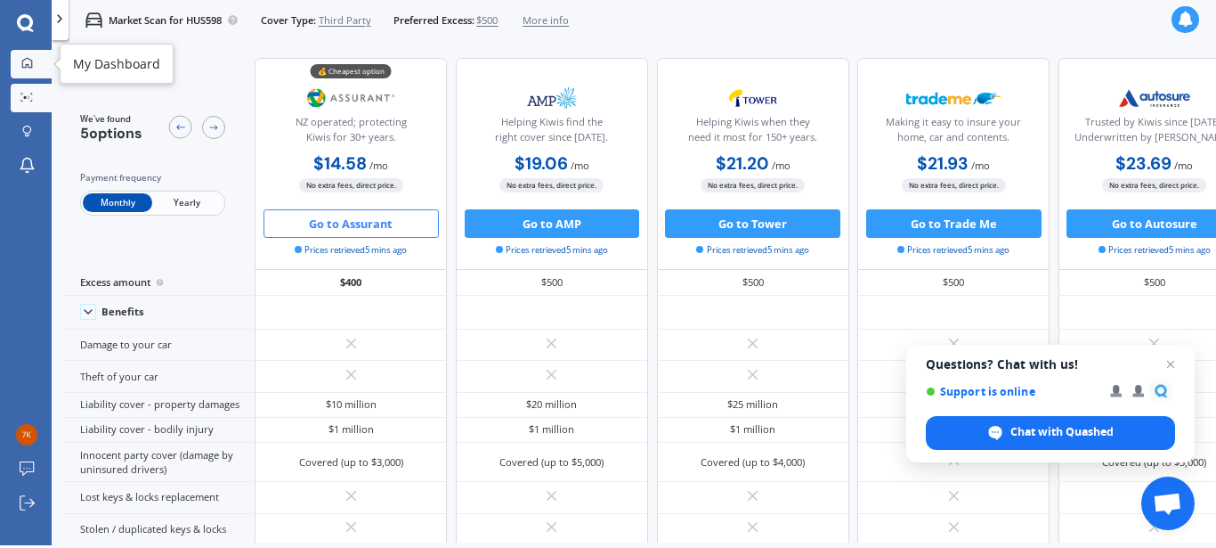
click at [22, 59] on icon at bounding box center [27, 63] width 12 height 12
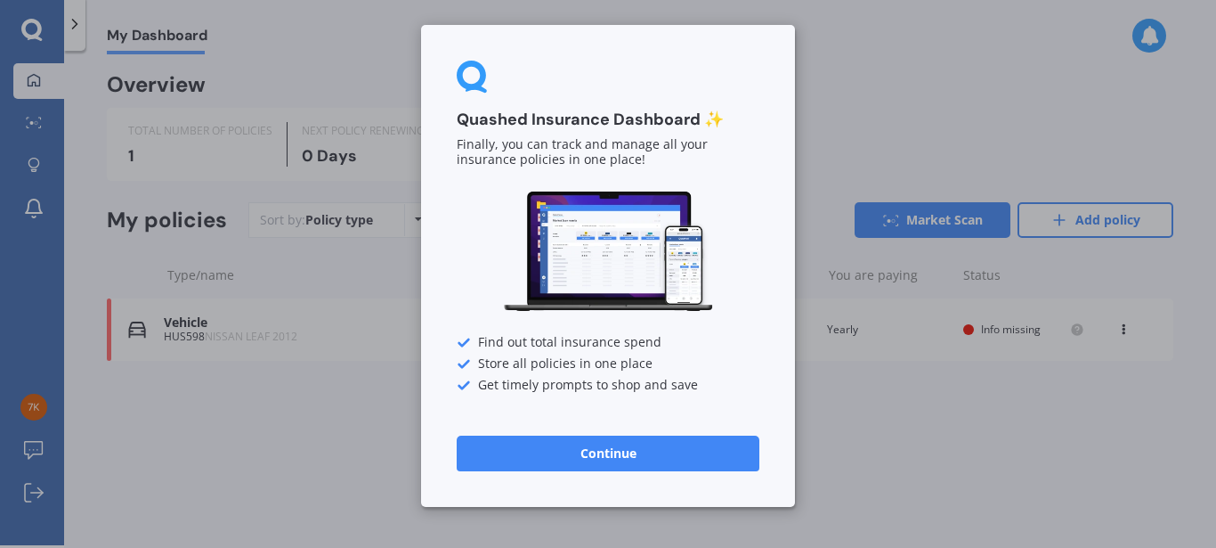
click at [568, 464] on button "Continue" at bounding box center [608, 453] width 303 height 36
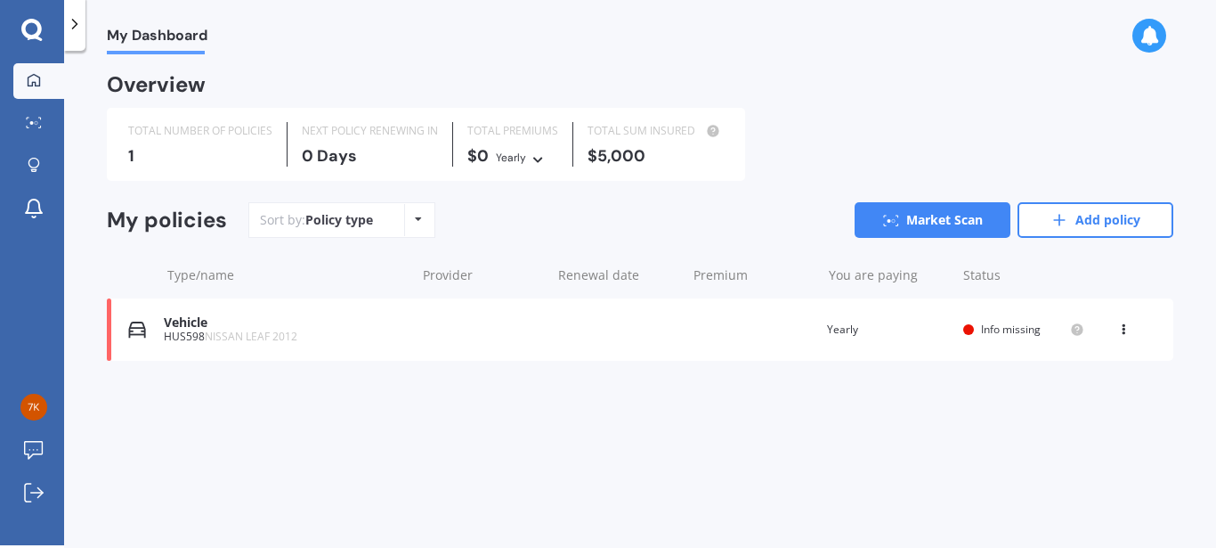
click at [964, 329] on div at bounding box center [969, 329] width 11 height 11
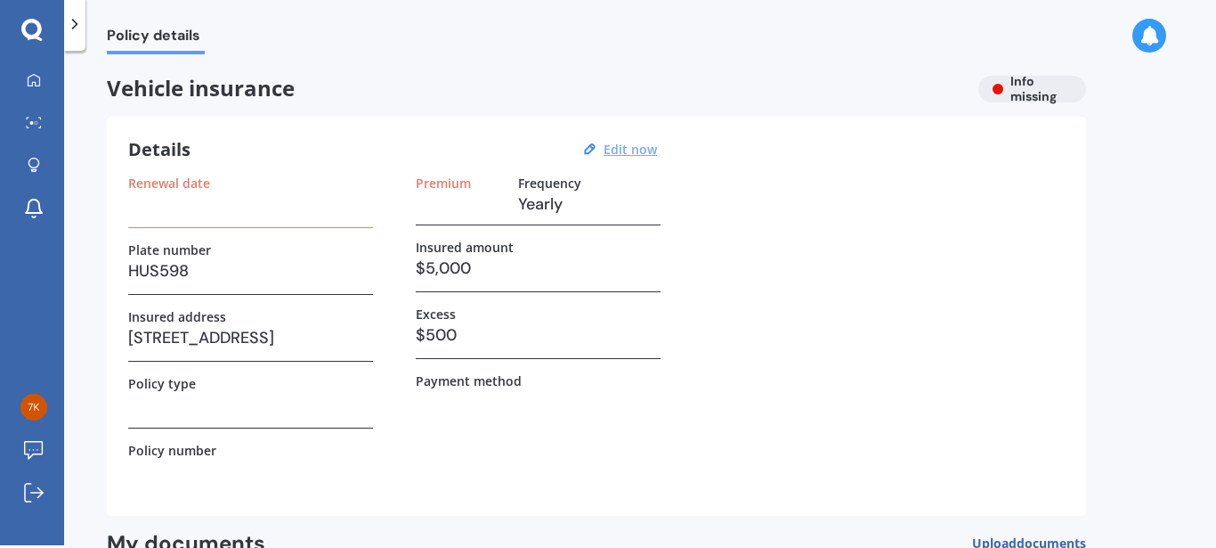
click at [646, 154] on u "Edit now" at bounding box center [630, 149] width 53 height 17
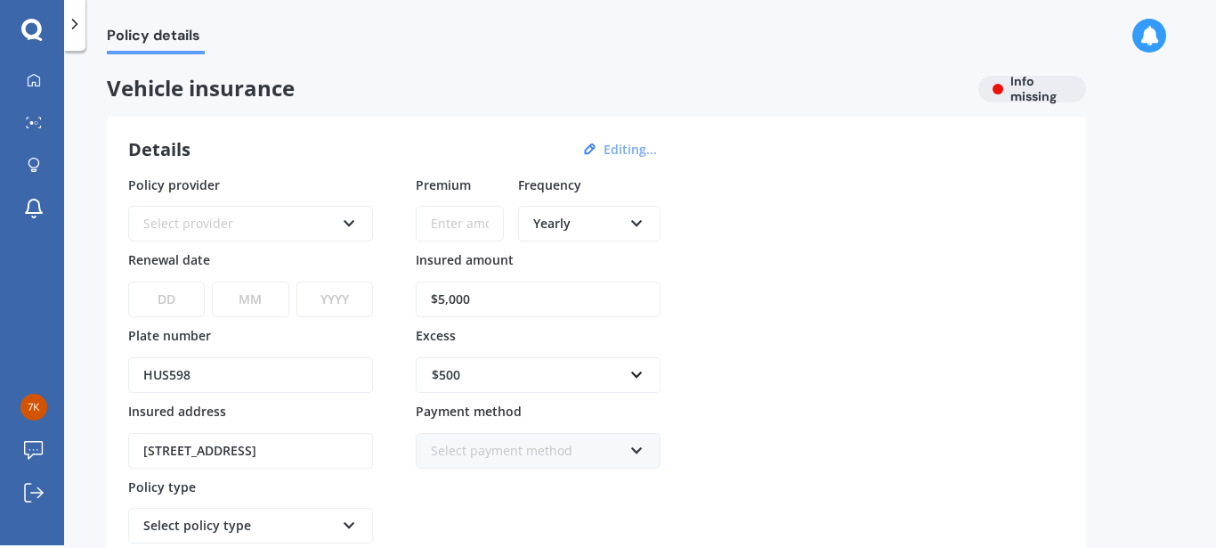
click at [488, 215] on input "Premium" at bounding box center [460, 224] width 88 height 36
click at [488, 215] on input "$21.80" at bounding box center [460, 224] width 88 height 36
type input "$21.80"
click at [639, 223] on icon at bounding box center [637, 220] width 15 height 12
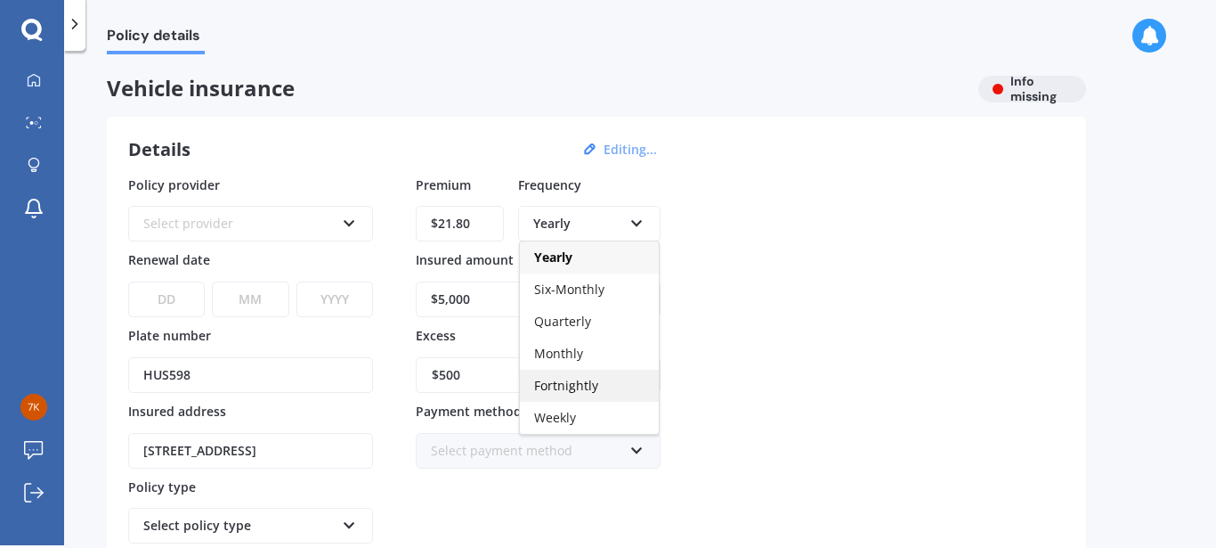
click at [582, 388] on span "Fortnightly" at bounding box center [566, 385] width 64 height 17
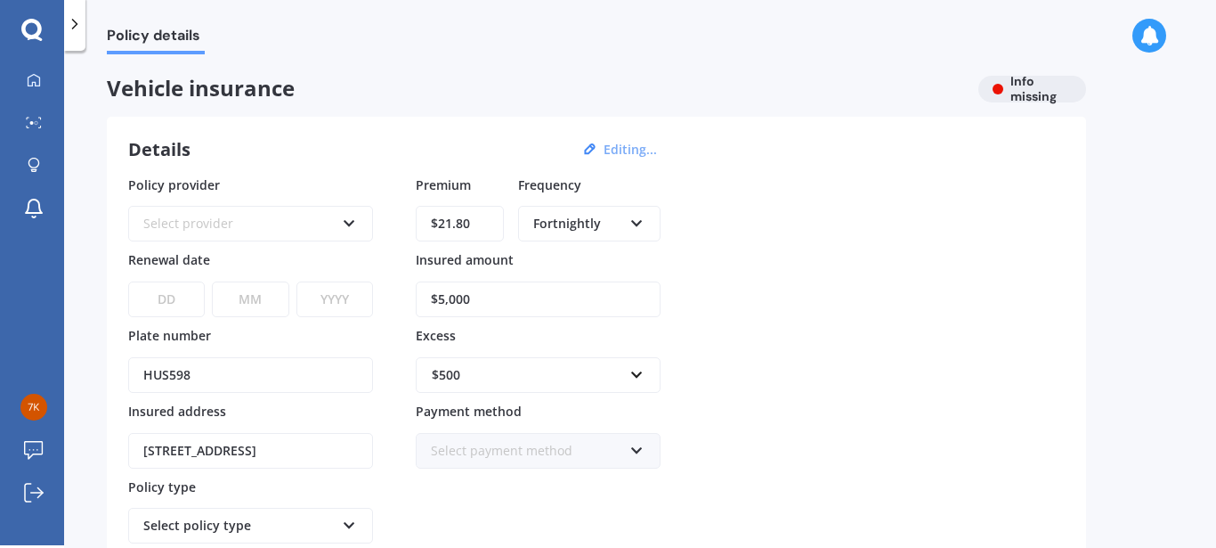
drag, startPoint x: 527, startPoint y: 302, endPoint x: 173, endPoint y: 312, distance: 354.5
click at [416, 312] on input "$5,000" at bounding box center [538, 299] width 245 height 36
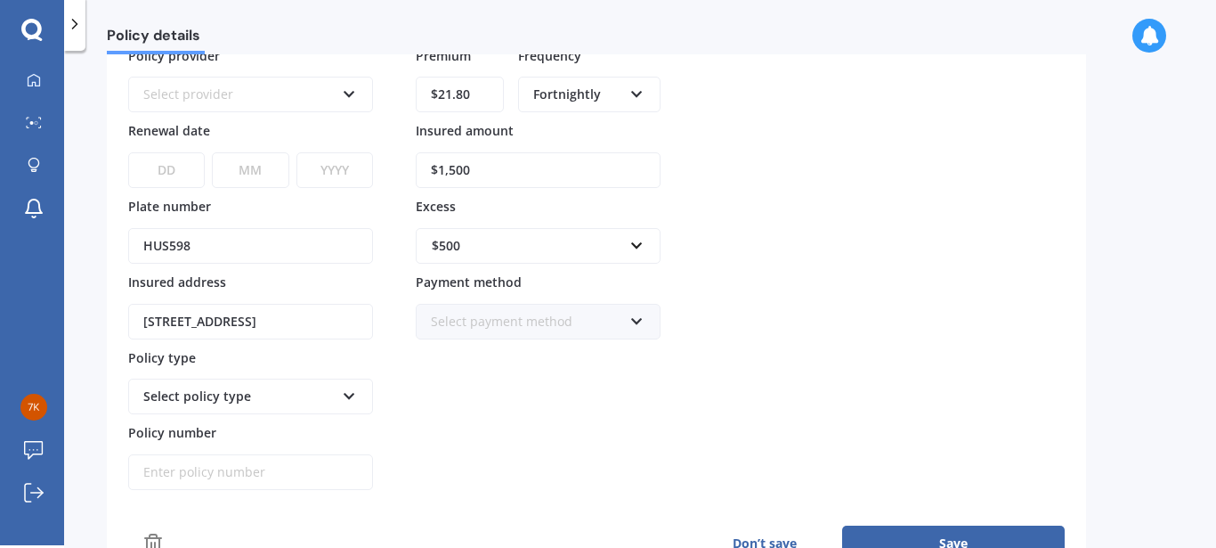
scroll to position [195, 0]
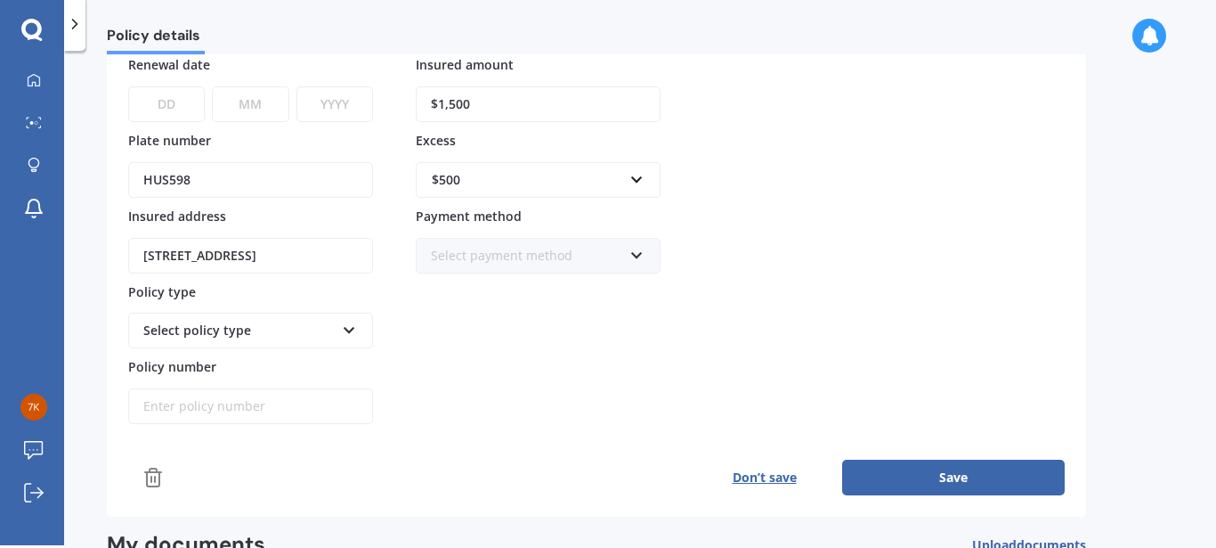
type input "$1,500"
click at [356, 325] on icon at bounding box center [349, 327] width 15 height 12
click at [349, 333] on icon at bounding box center [349, 327] width 15 height 12
click at [232, 329] on div "Select policy type" at bounding box center [238, 331] width 191 height 20
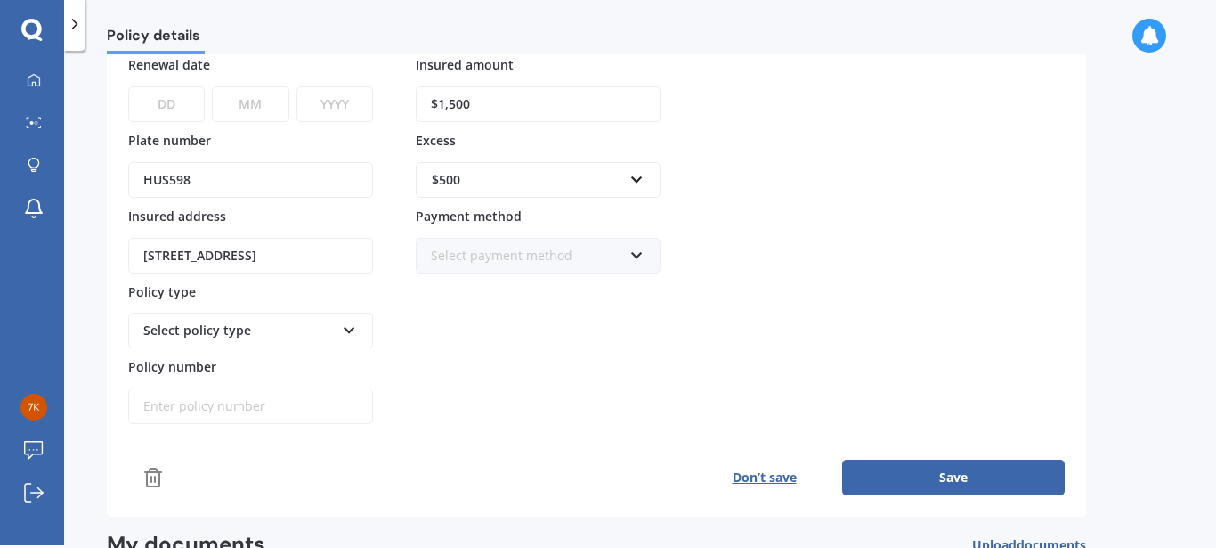
click at [232, 329] on div "Select policy type" at bounding box center [238, 331] width 191 height 20
click at [349, 330] on icon at bounding box center [349, 327] width 15 height 12
click at [925, 461] on button "Save" at bounding box center [953, 477] width 223 height 36
select select "01"
click option "01" at bounding box center [0, 0] width 0 height 0
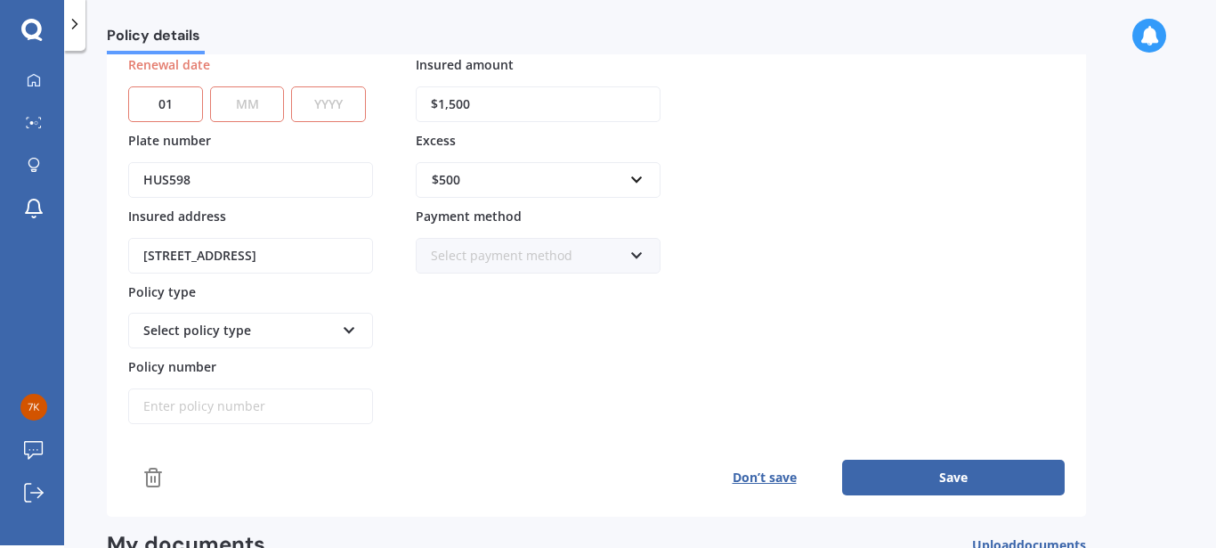
select select "06"
click option "06" at bounding box center [0, 0] width 0 height 0
select select "2026"
click option "2026" at bounding box center [0, 0] width 0 height 0
click at [833, 271] on div "Policy provider Select provider AA AMI AMP ANZ ASB Aioi Nissay Dowa Ando Assura…" at bounding box center [596, 202] width 937 height 444
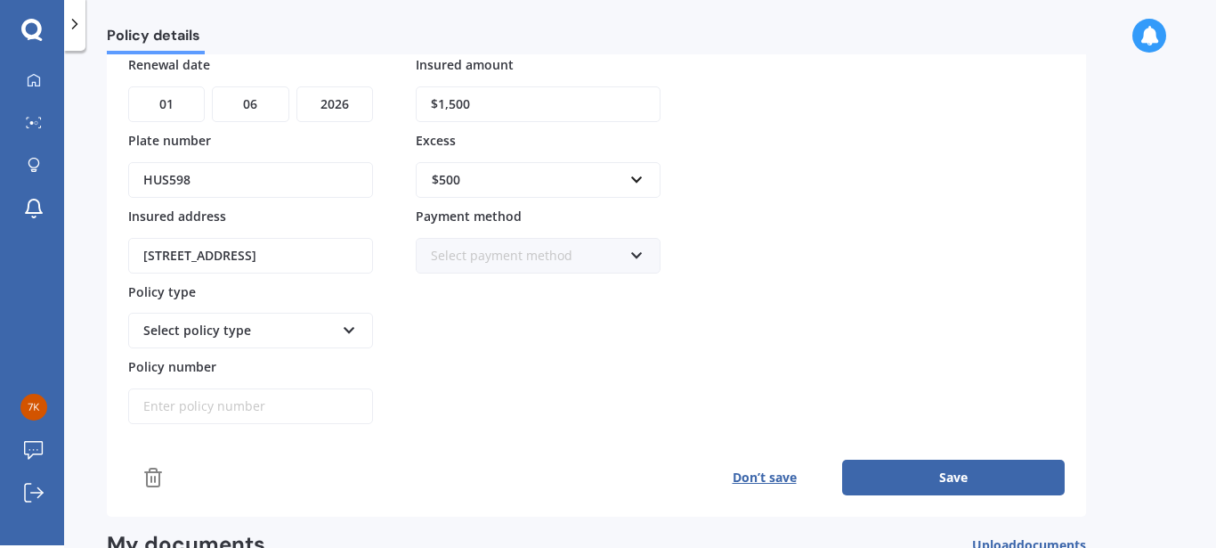
click at [353, 329] on icon at bounding box center [349, 327] width 15 height 12
click at [348, 333] on icon at bounding box center [349, 327] width 15 height 12
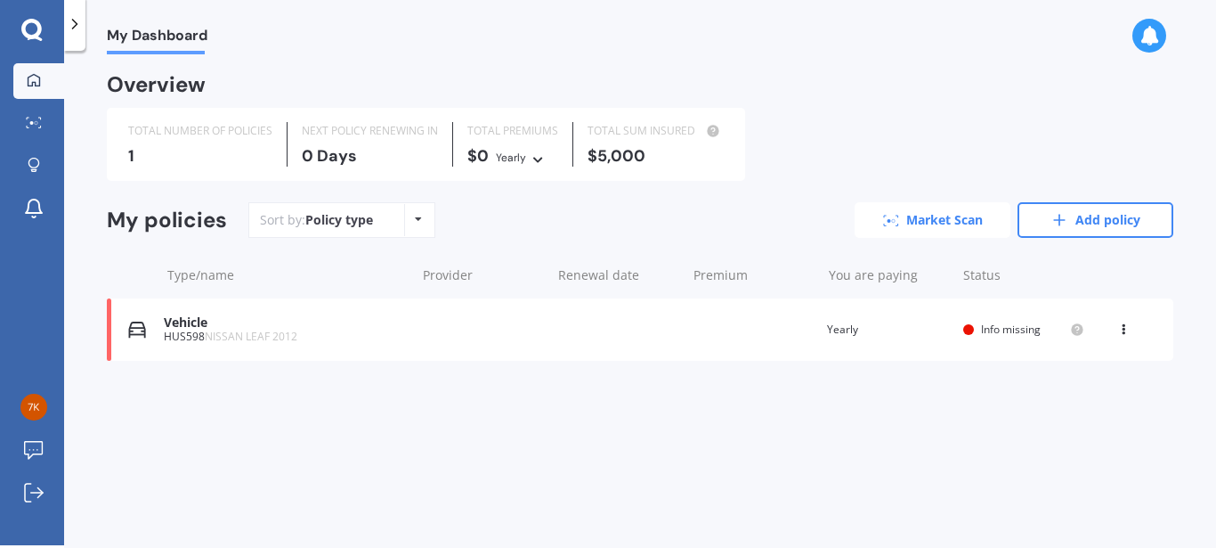
click at [969, 231] on link "Market Scan" at bounding box center [933, 220] width 156 height 36
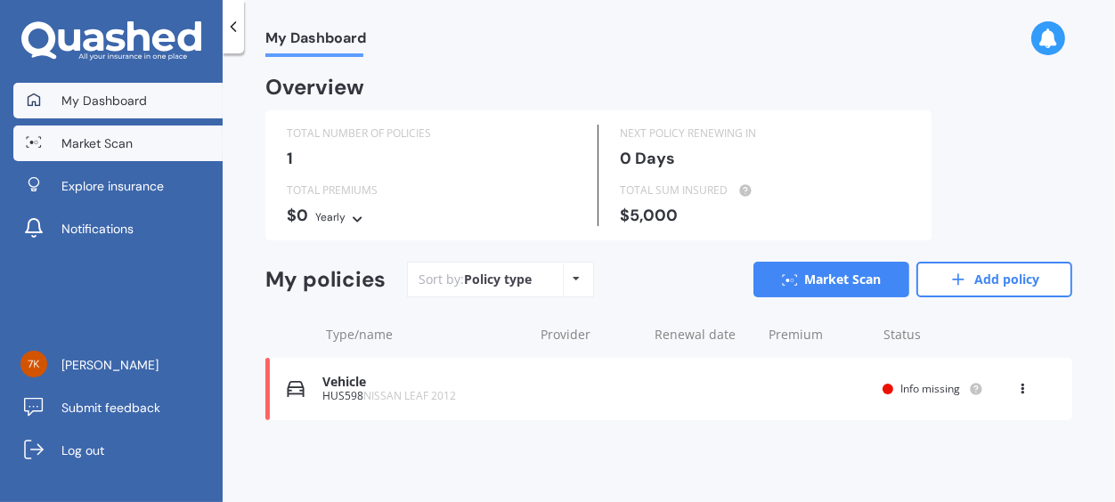
click at [168, 157] on link "Market Scan" at bounding box center [117, 144] width 209 height 36
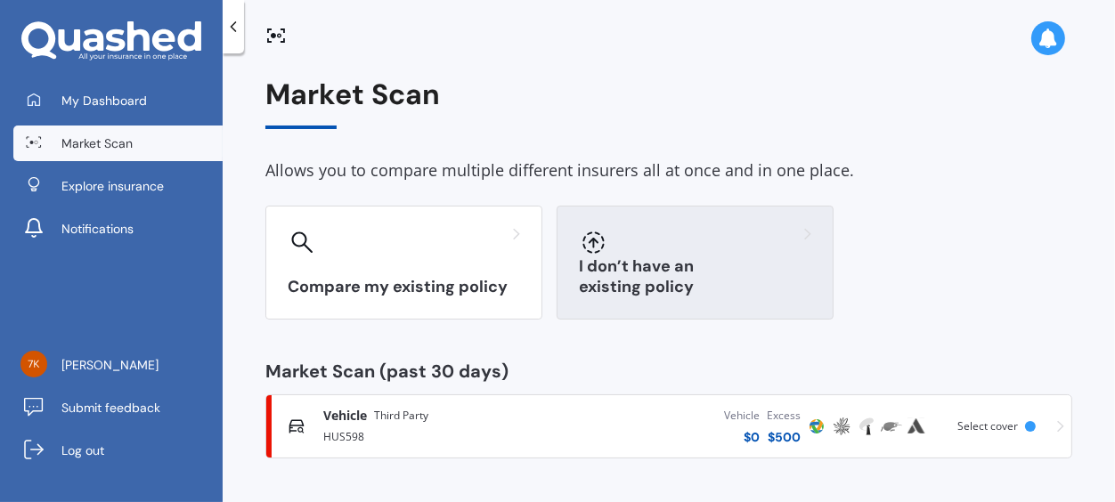
click at [692, 240] on div at bounding box center [695, 242] width 232 height 28
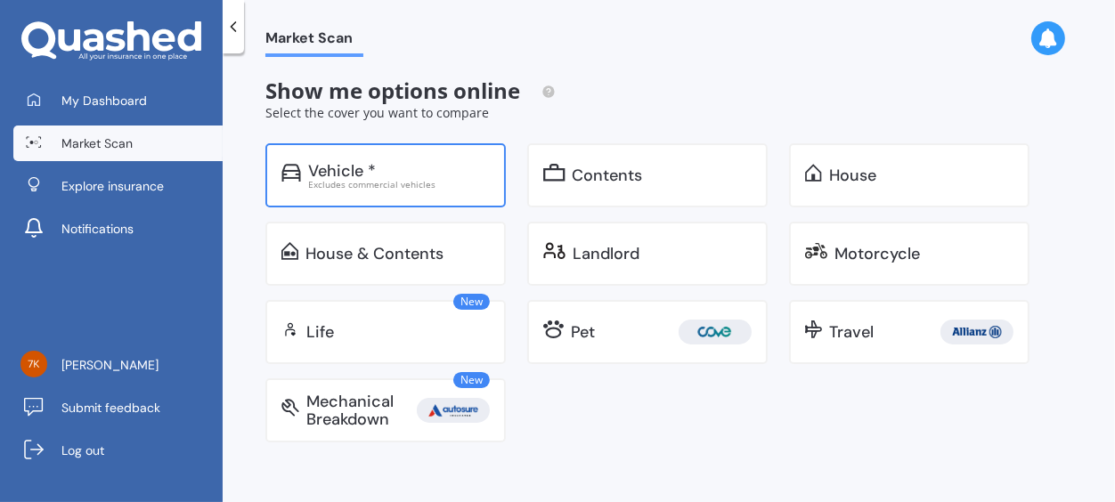
click at [347, 199] on div "Vehicle * Excludes commercial vehicles" at bounding box center [385, 175] width 240 height 64
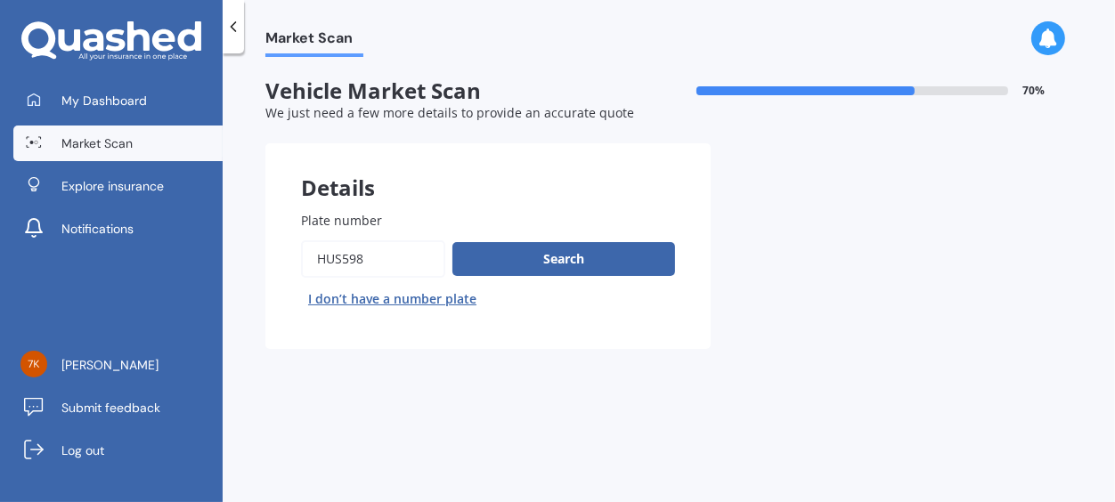
drag, startPoint x: 380, startPoint y: 260, endPoint x: 217, endPoint y: 239, distance: 164.4
click at [301, 240] on input "Plate number" at bounding box center [373, 258] width 144 height 37
type input "HRC914"
click at [595, 251] on button "Search" at bounding box center [563, 259] width 223 height 34
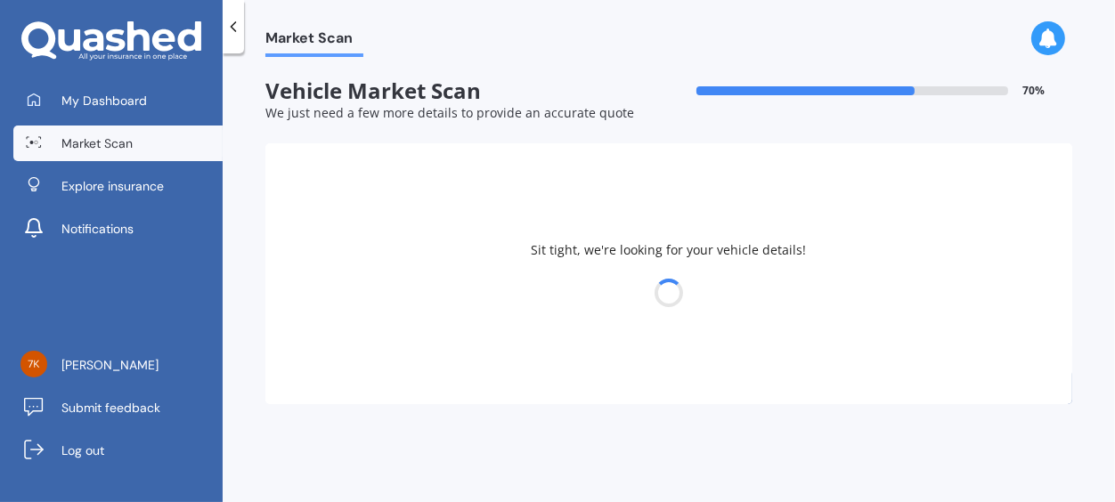
select select "TOYOTA"
select select "VITZ"
select select "14"
select select "06"
select select "1966"
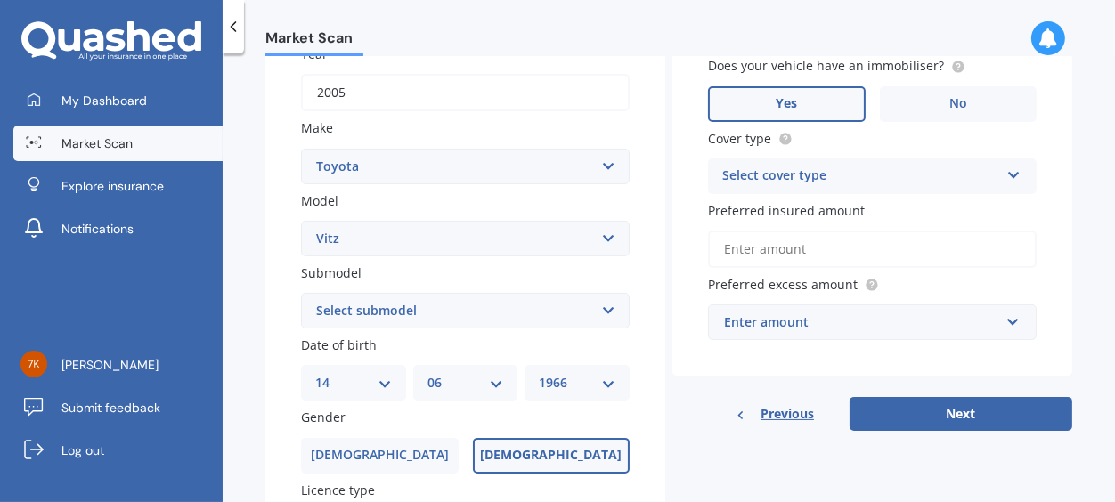
scroll to position [273, 0]
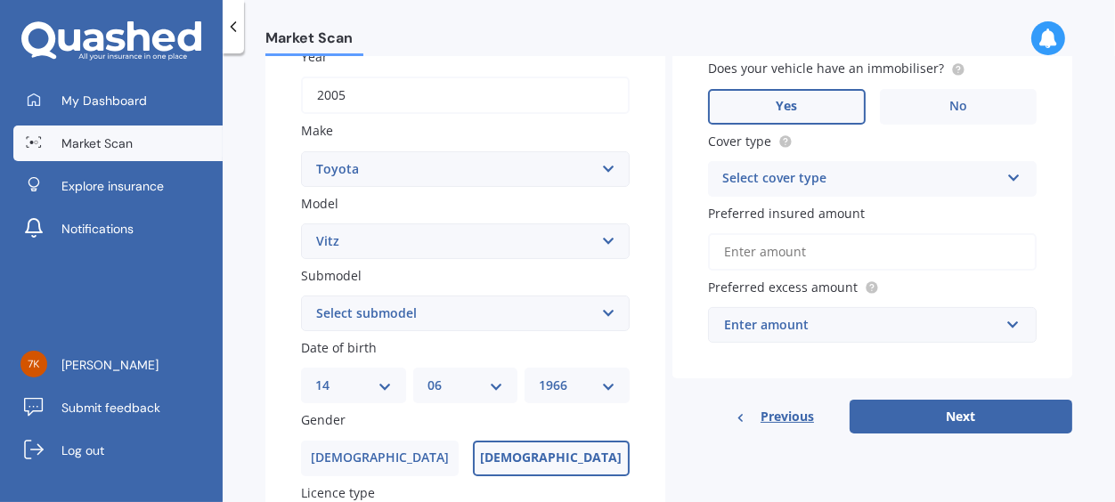
click at [1006, 180] on icon at bounding box center [1013, 174] width 15 height 12
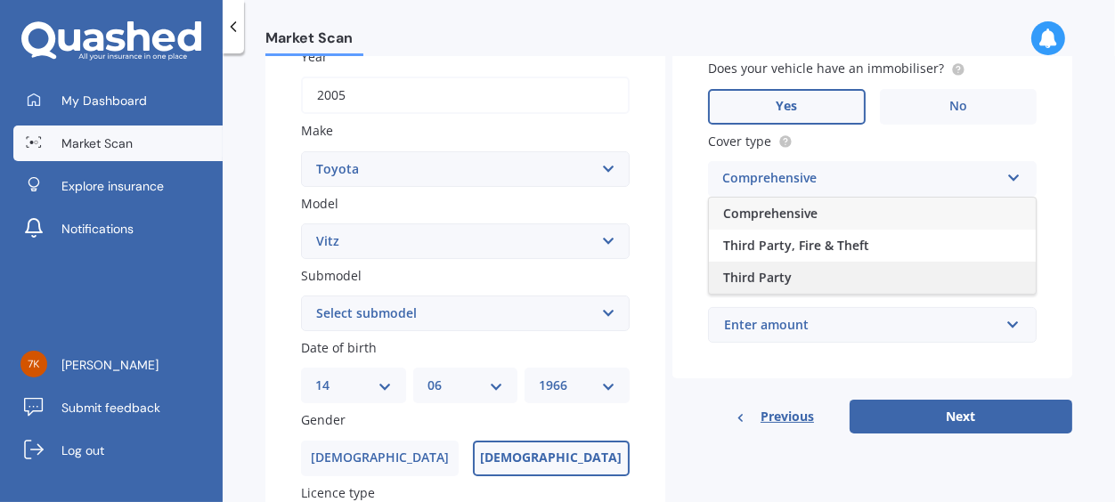
click at [958, 272] on div "Third Party" at bounding box center [872, 278] width 327 height 32
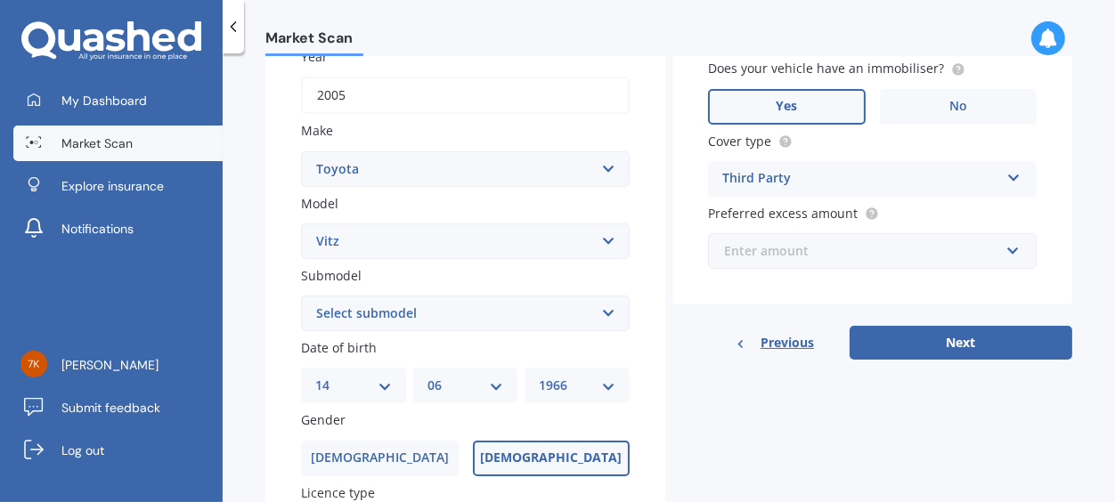
click at [1000, 262] on input "text" at bounding box center [866, 251] width 313 height 34
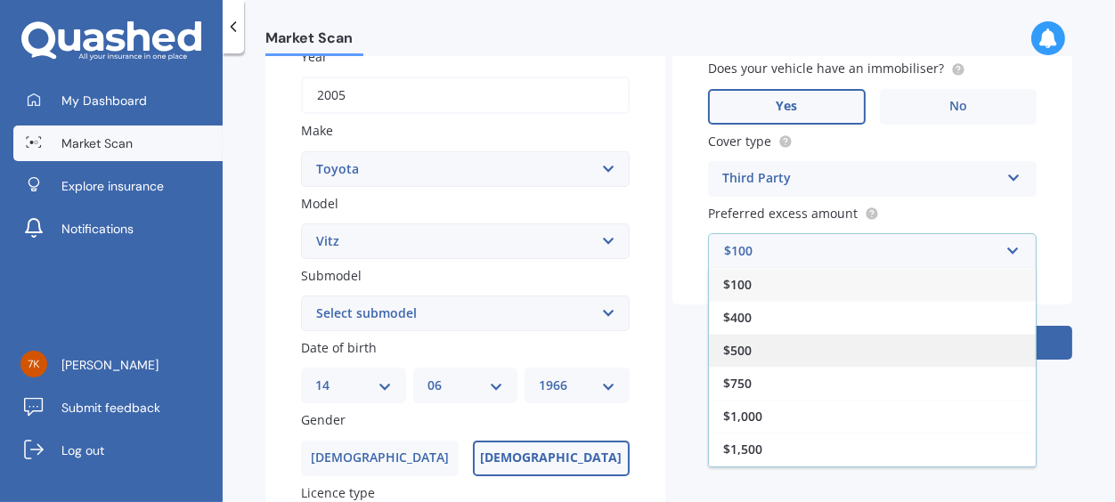
click at [854, 353] on div "$500" at bounding box center [872, 350] width 327 height 33
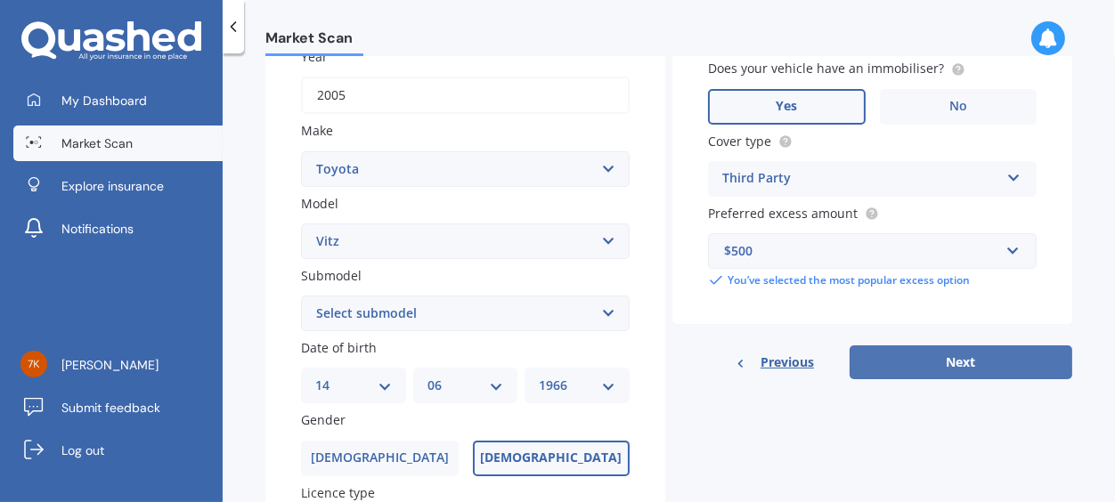
click at [920, 365] on button "Next" at bounding box center [961, 363] width 223 height 34
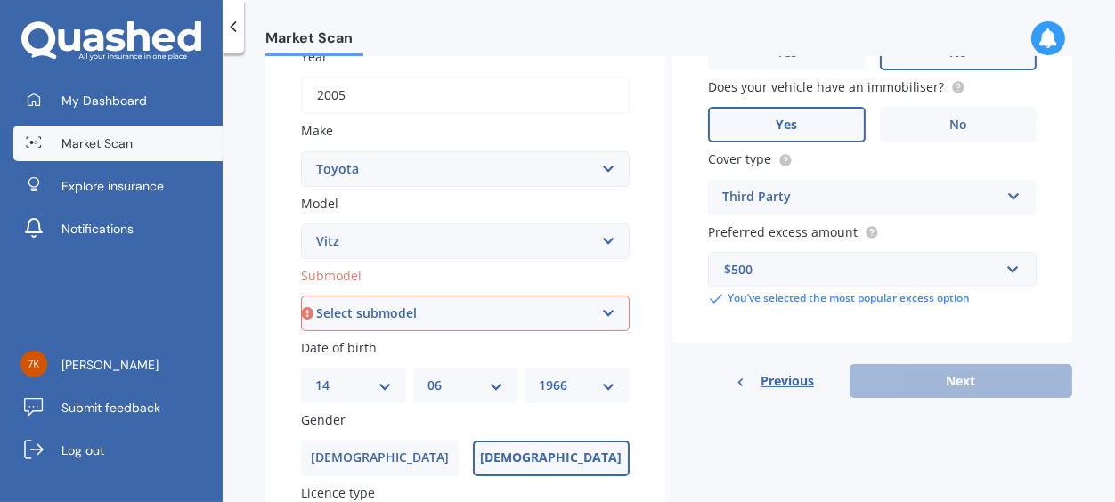
select select "(ALL)"
click option "(All)" at bounding box center [0, 0] width 0 height 0
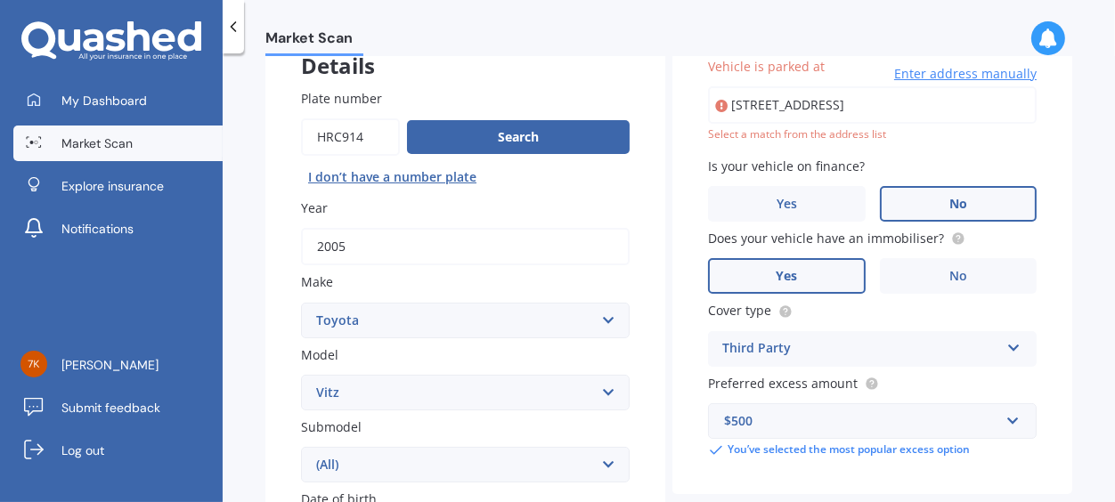
scroll to position [121, 0]
type input "[STREET_ADDRESS]"
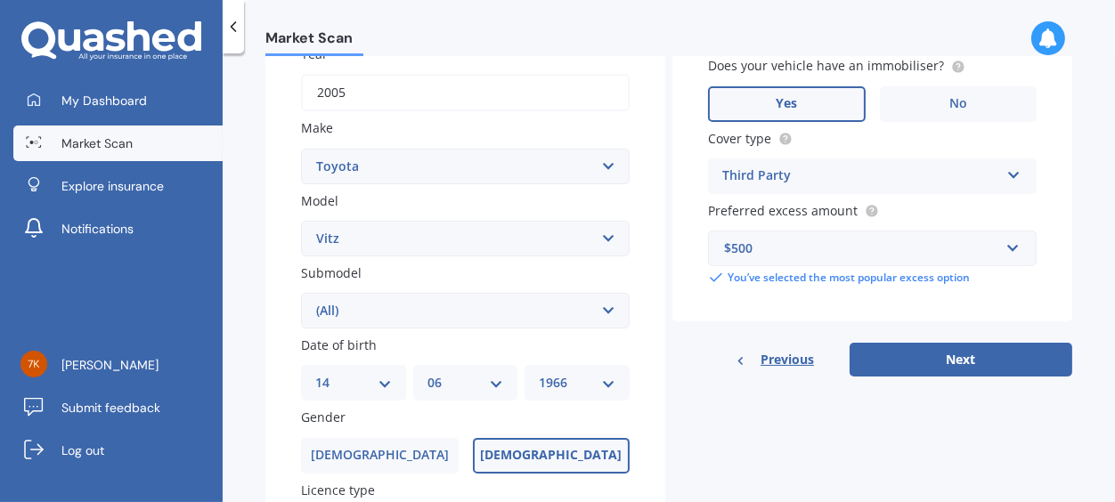
scroll to position [282, 0]
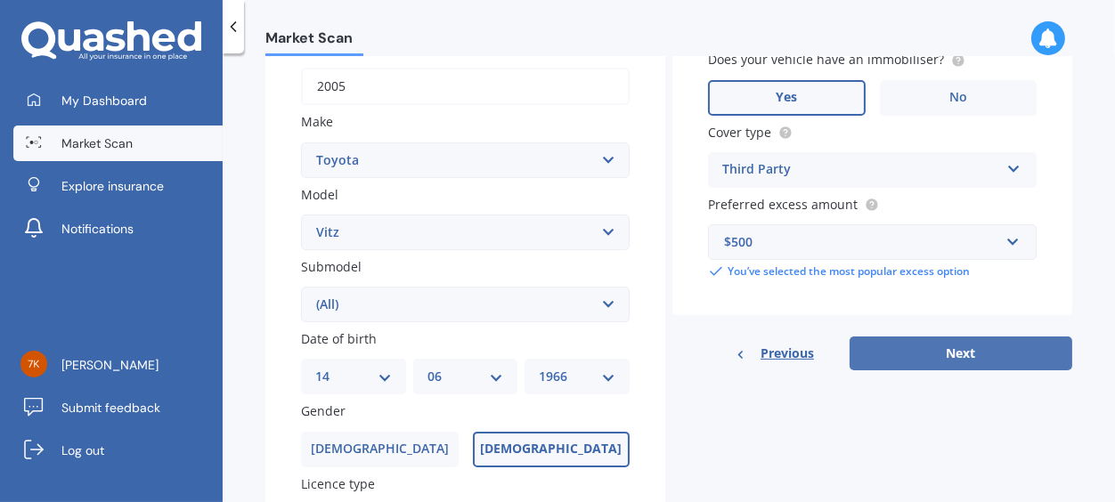
click at [1025, 338] on button "Next" at bounding box center [961, 354] width 223 height 34
select select "14"
select select "06"
select select "1966"
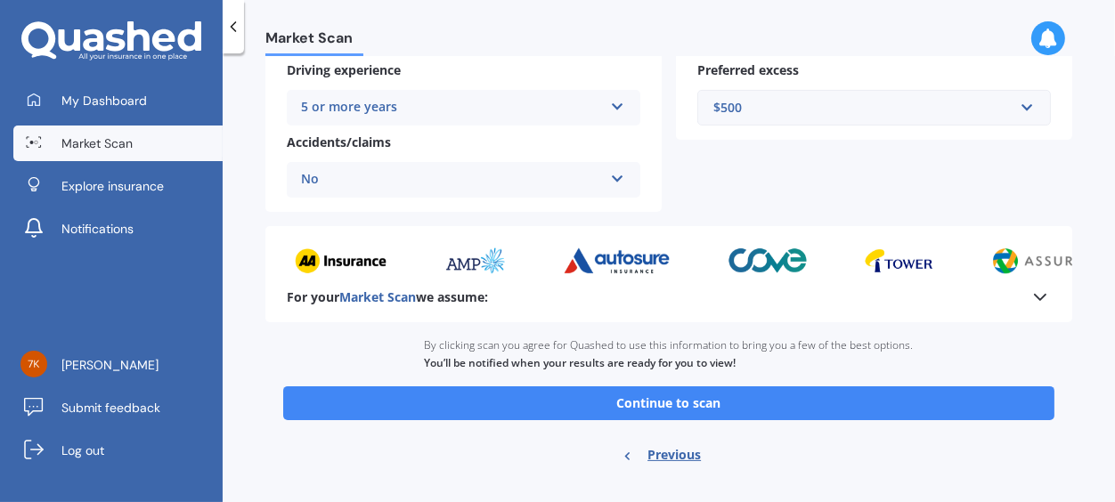
scroll to position [400, 0]
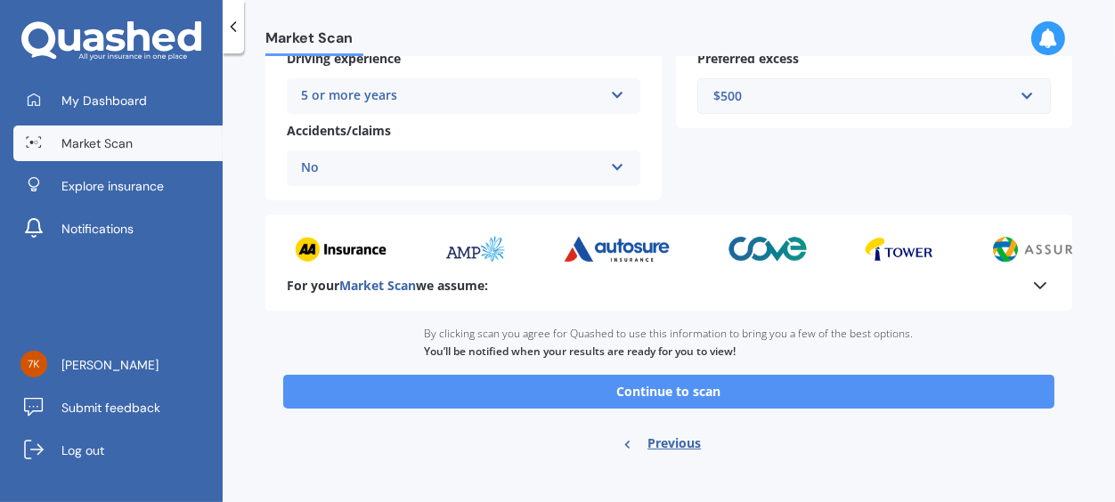
click at [818, 383] on button "Continue to scan" at bounding box center [668, 392] width 771 height 34
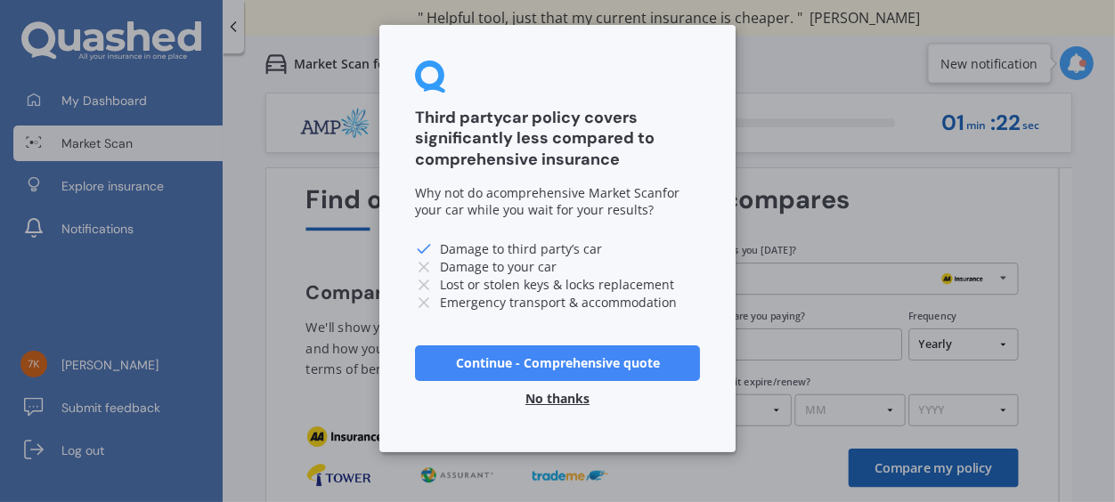
click at [590, 399] on button "No thanks" at bounding box center [557, 399] width 85 height 36
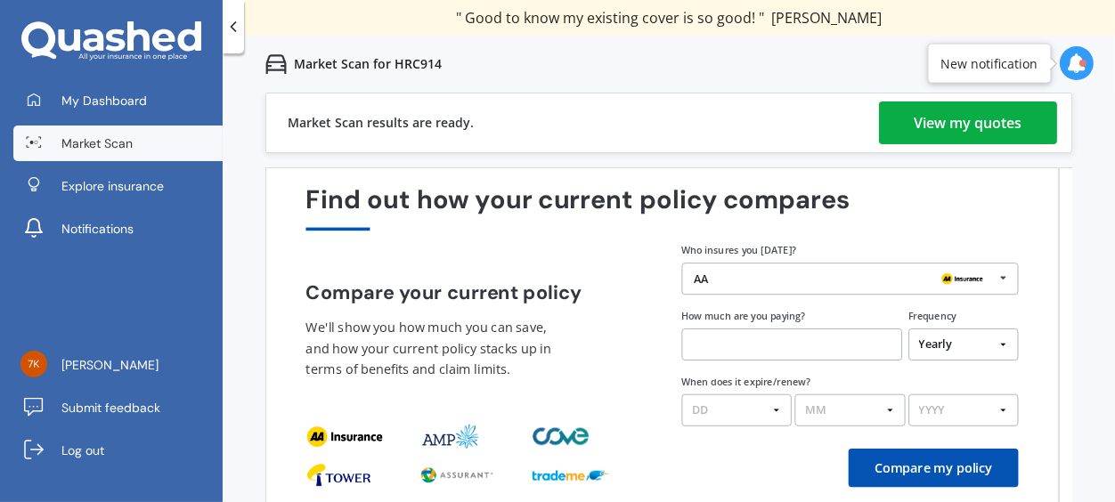
click at [915, 128] on div "View my quotes" at bounding box center [969, 123] width 108 height 43
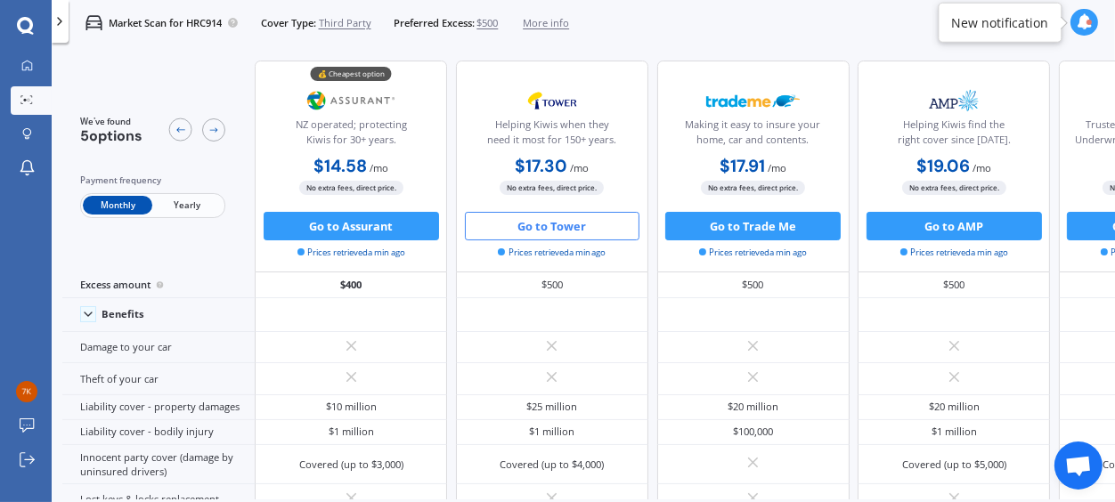
click at [541, 235] on button "Go to Tower" at bounding box center [552, 226] width 175 height 28
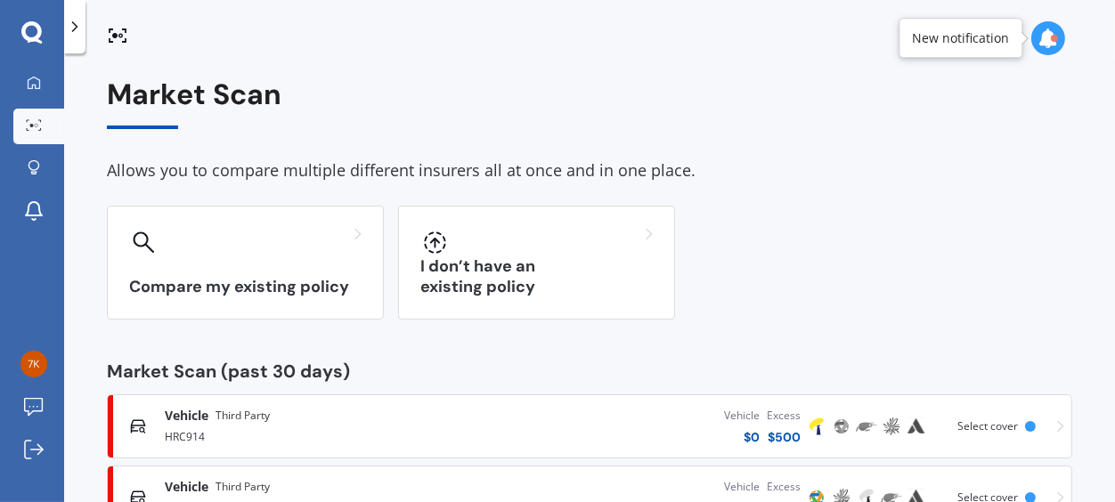
click at [684, 431] on div "Vehicle $ 0 Excess $ 500" at bounding box center [635, 426] width 337 height 53
